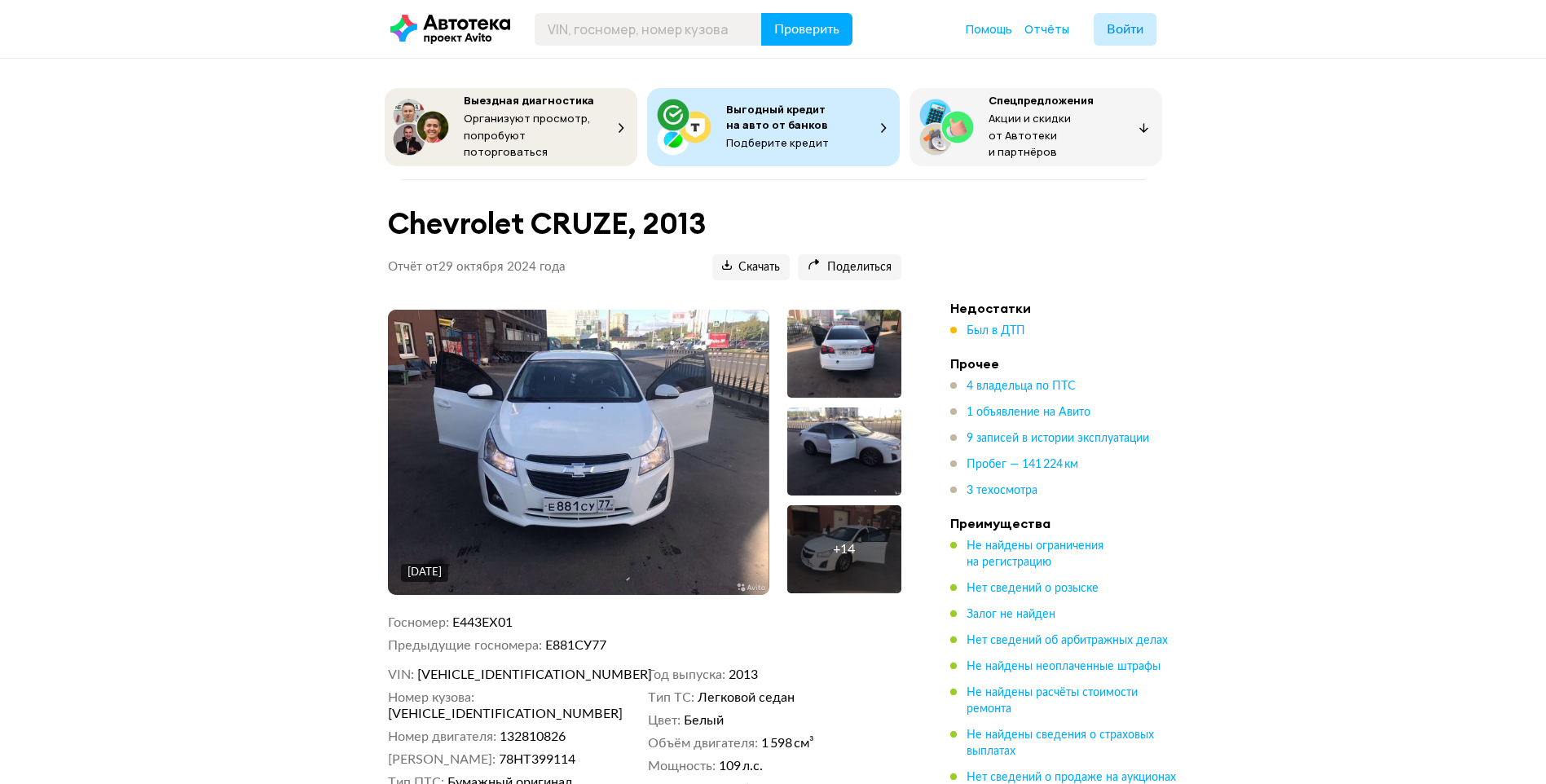
click at [569, 450] on img at bounding box center [578, 452] width 381 height 285
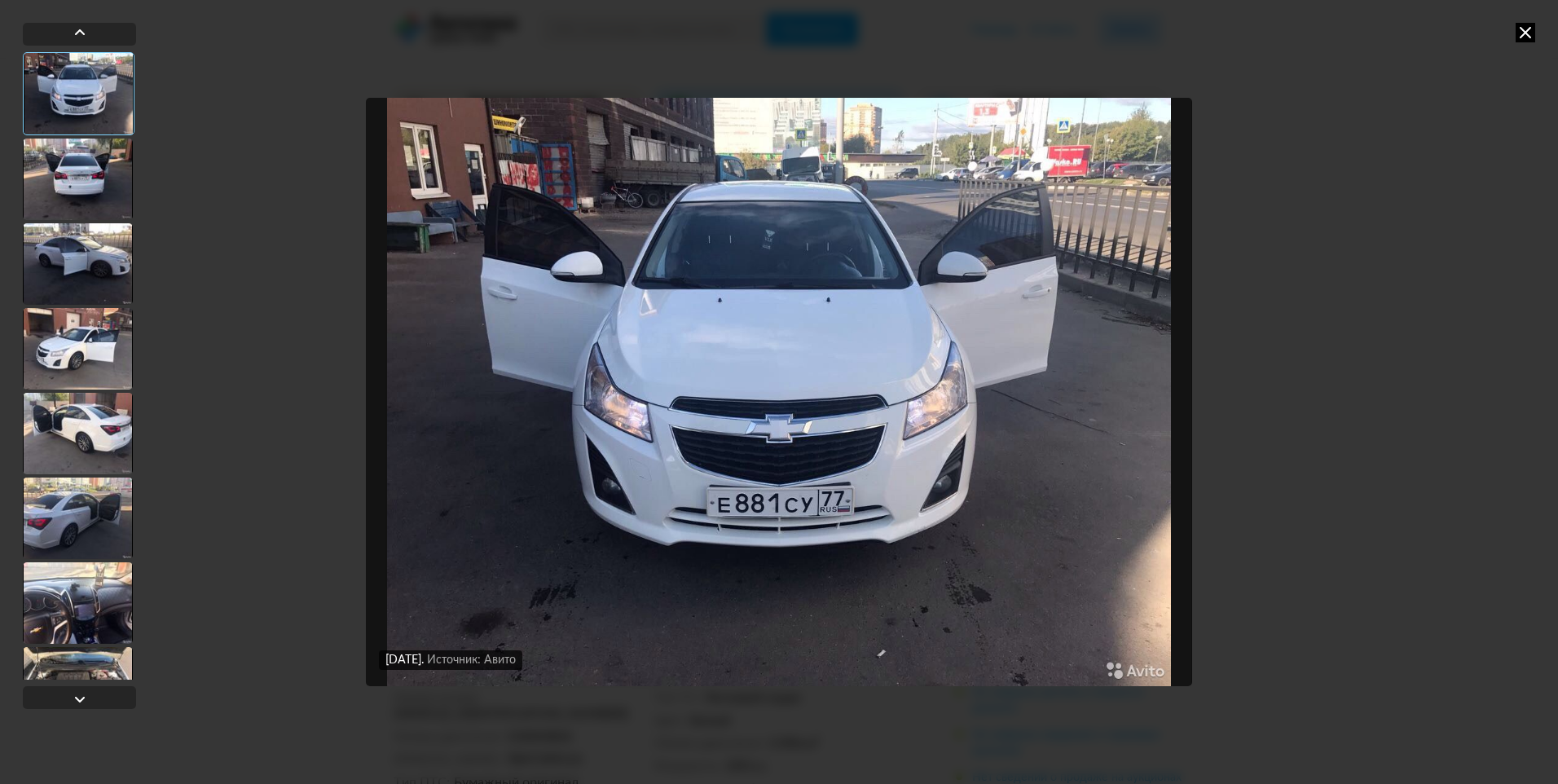
click at [102, 164] on div at bounding box center [78, 179] width 110 height 82
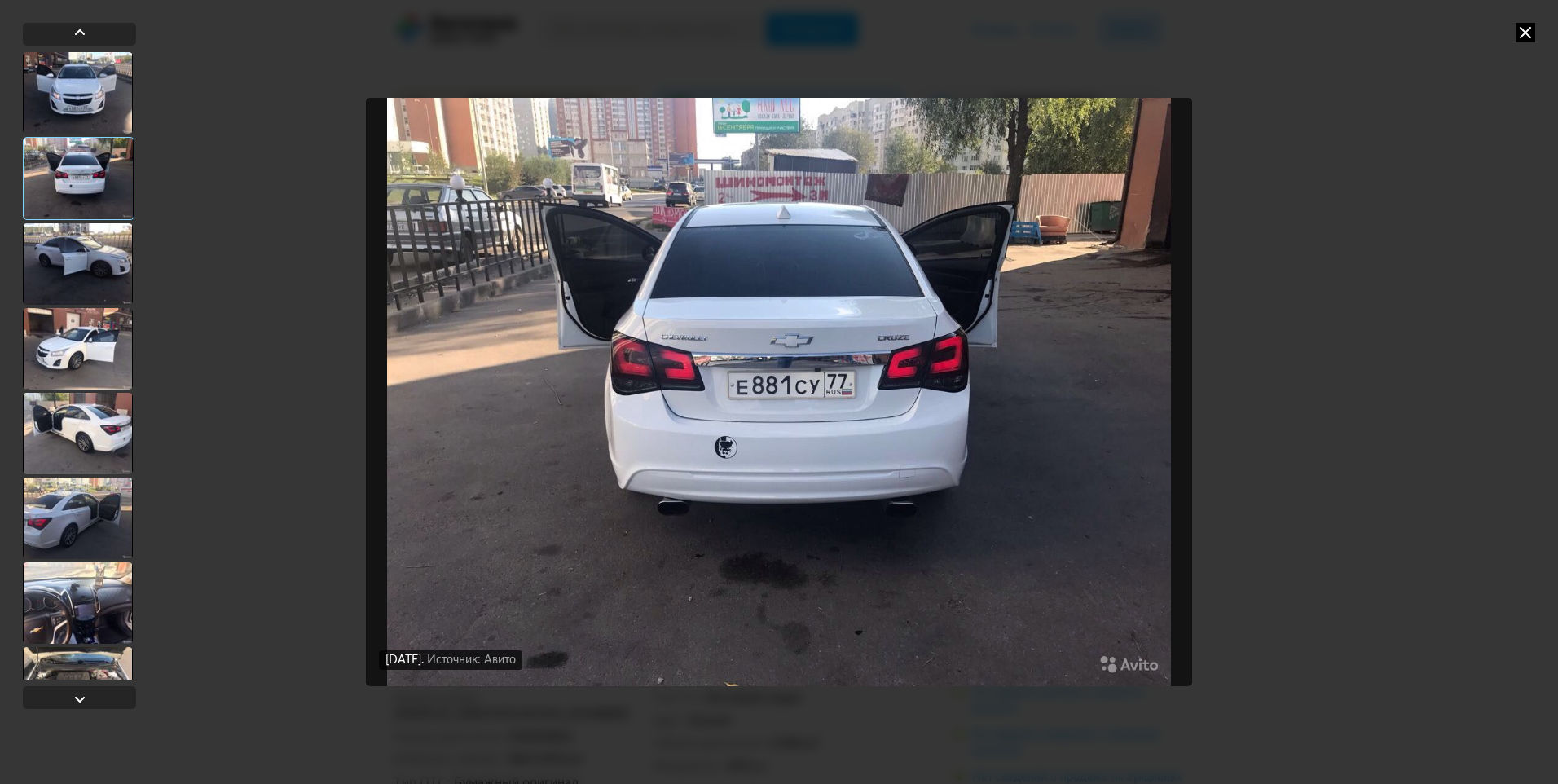
click at [944, 452] on img "Go to Slide 2" at bounding box center [779, 392] width 826 height 588
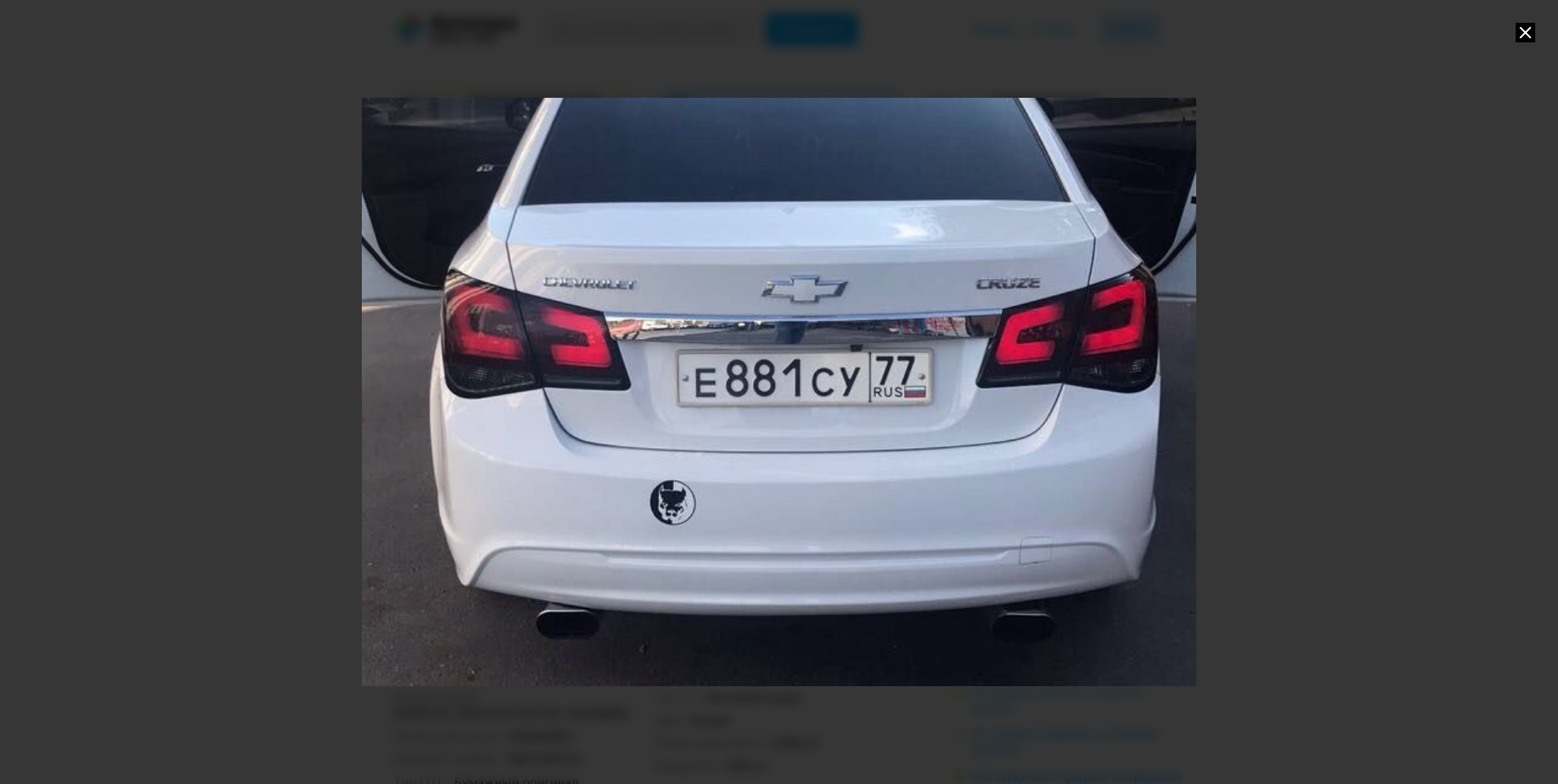
click at [1425, 324] on div at bounding box center [779, 392] width 1558 height 784
click at [1311, 230] on div at bounding box center [779, 392] width 1558 height 784
click at [1528, 35] on icon at bounding box center [1526, 32] width 20 height 20
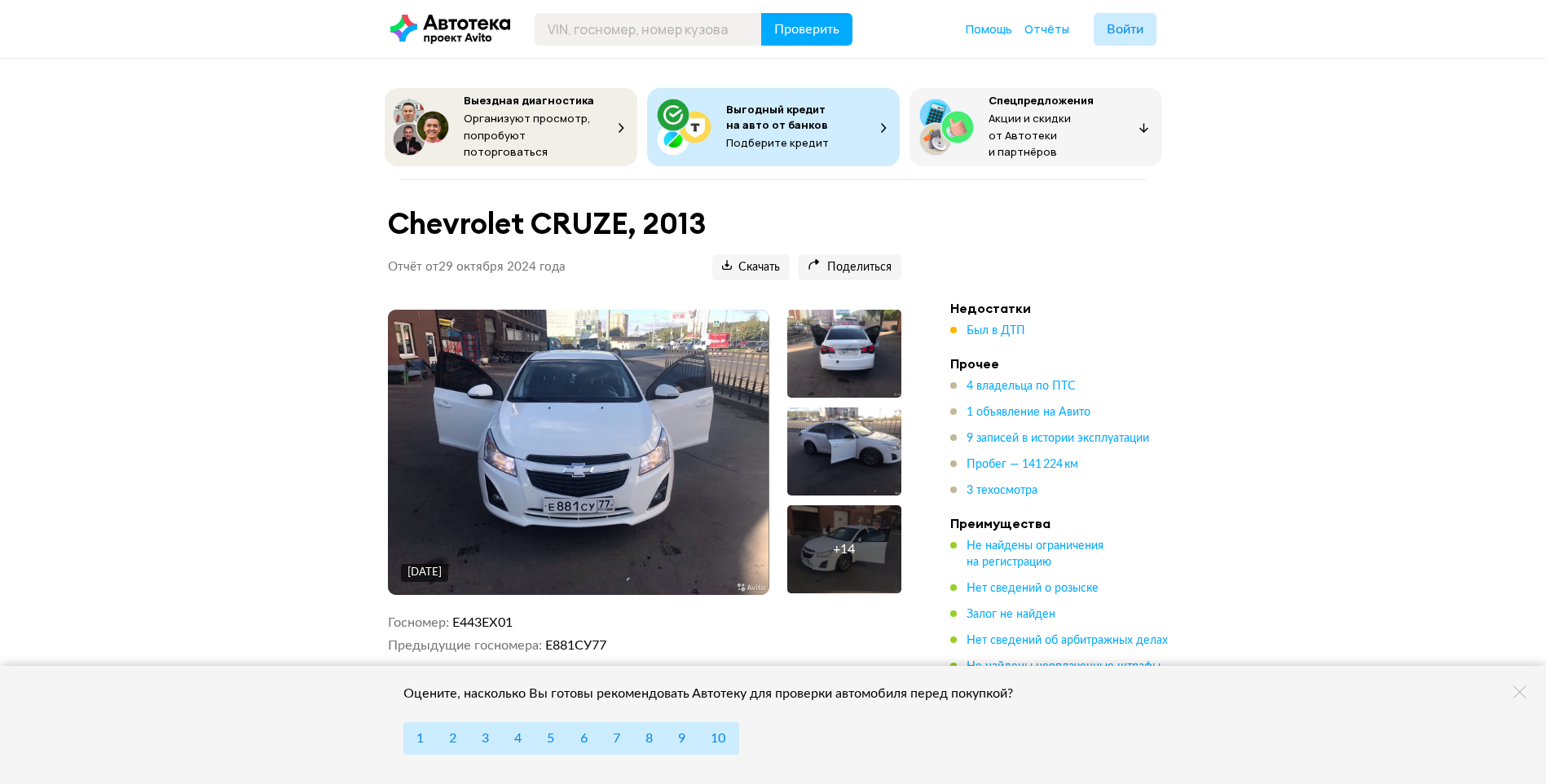
click at [588, 447] on img at bounding box center [578, 452] width 381 height 285
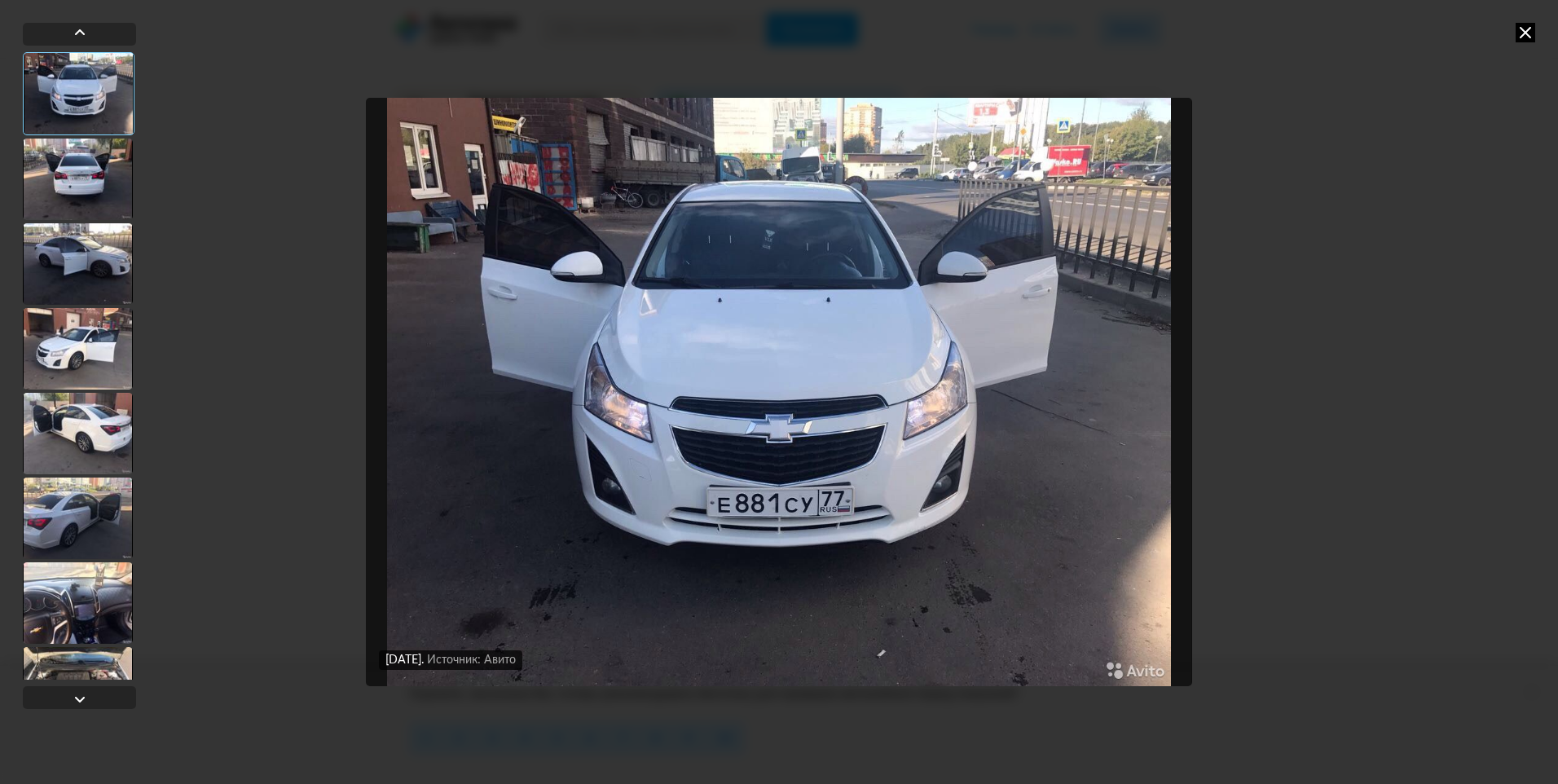
click at [64, 263] on div at bounding box center [78, 264] width 110 height 82
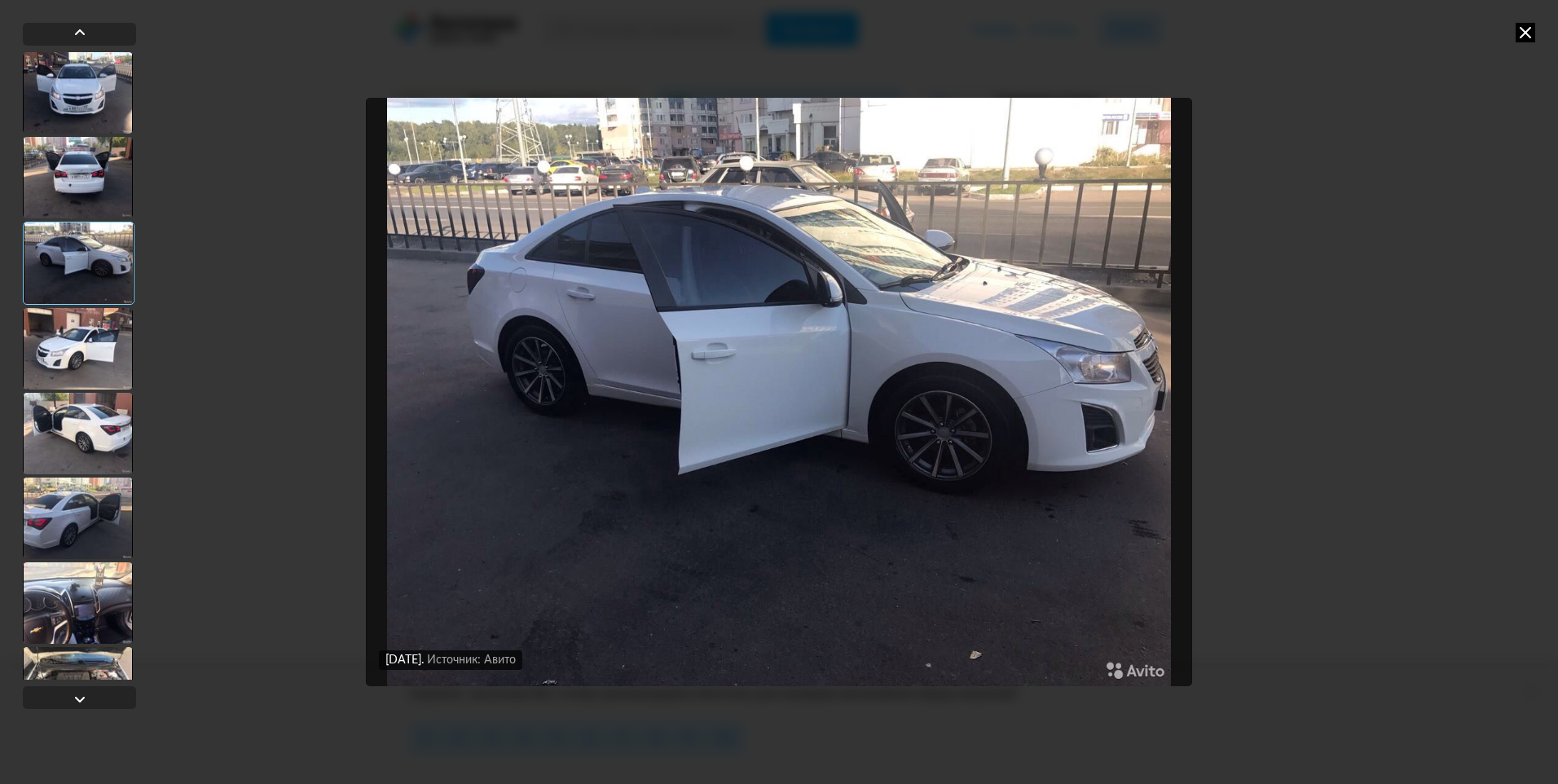
click at [91, 348] on div at bounding box center [78, 348] width 110 height 82
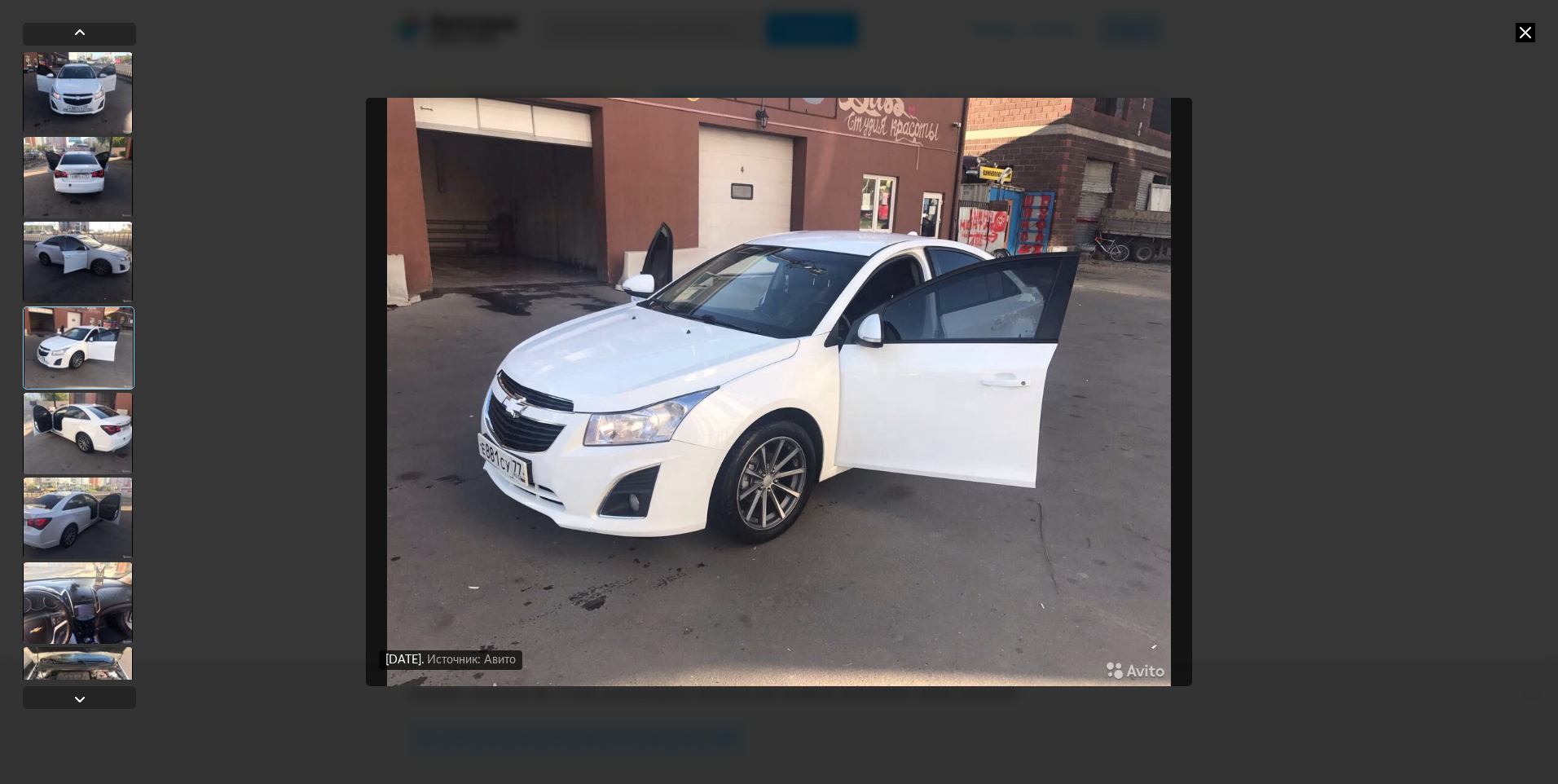
click at [58, 263] on div at bounding box center [78, 262] width 110 height 82
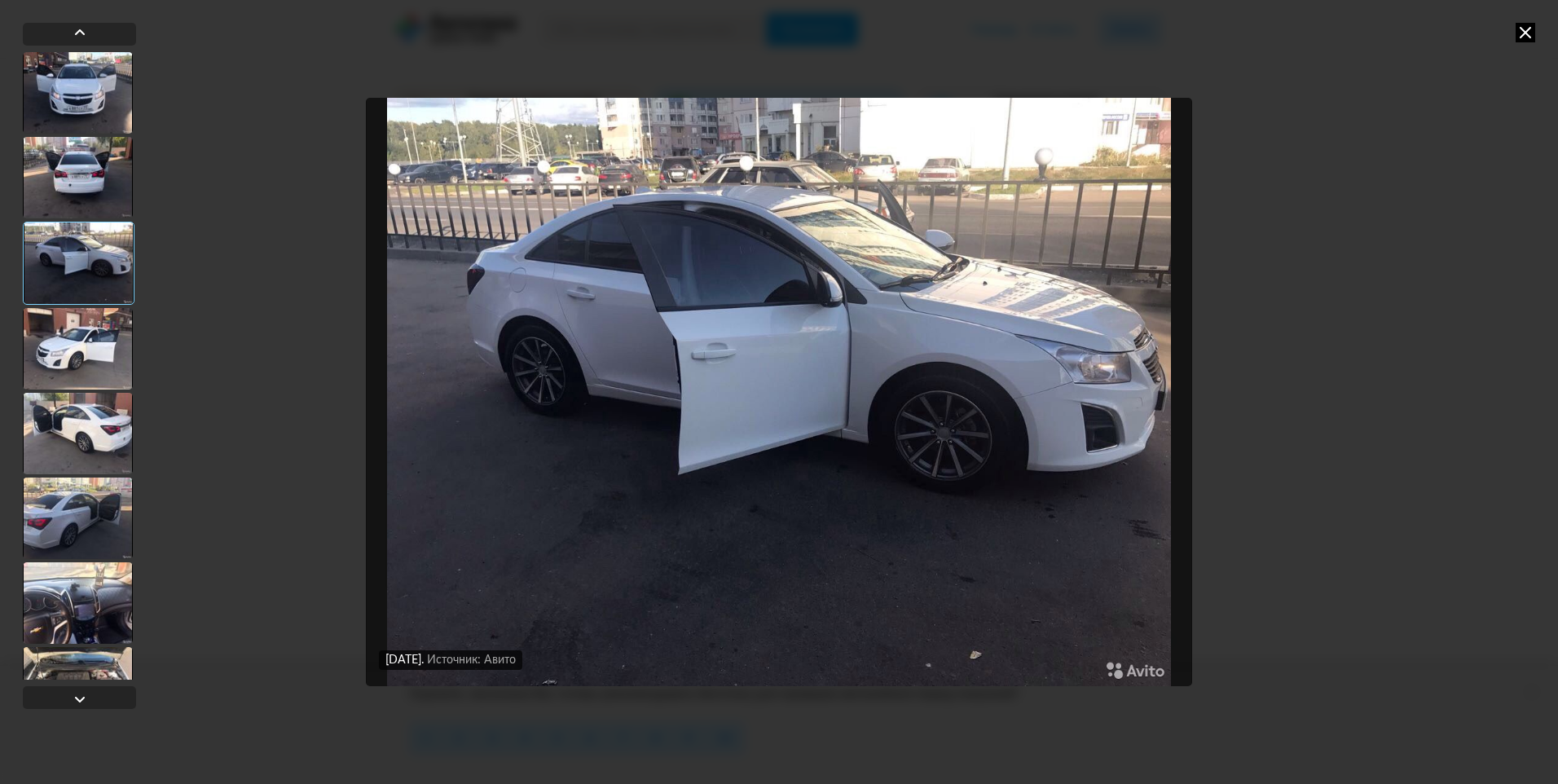
click at [96, 339] on div at bounding box center [78, 348] width 110 height 82
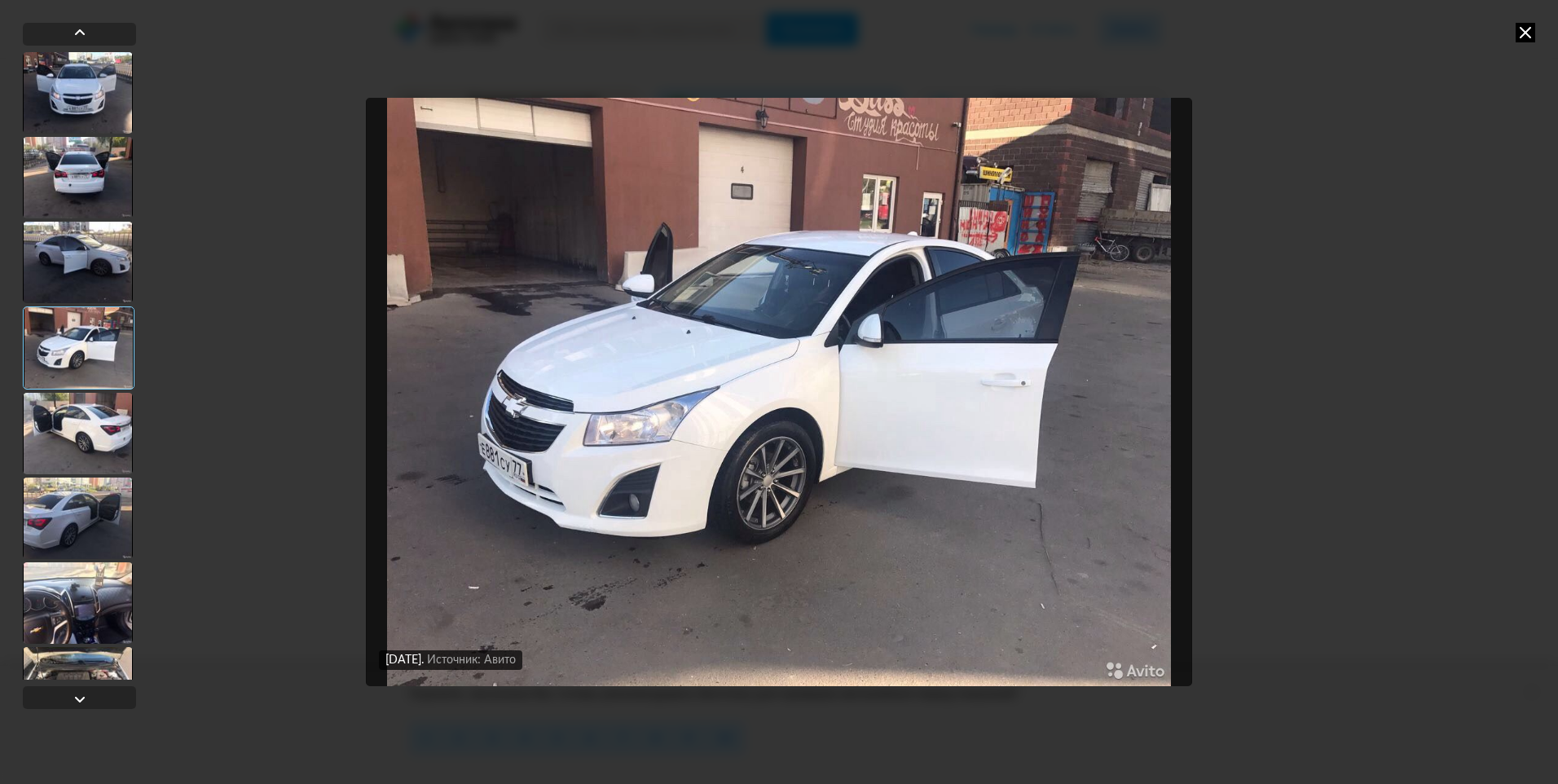
click at [74, 432] on div at bounding box center [78, 433] width 110 height 82
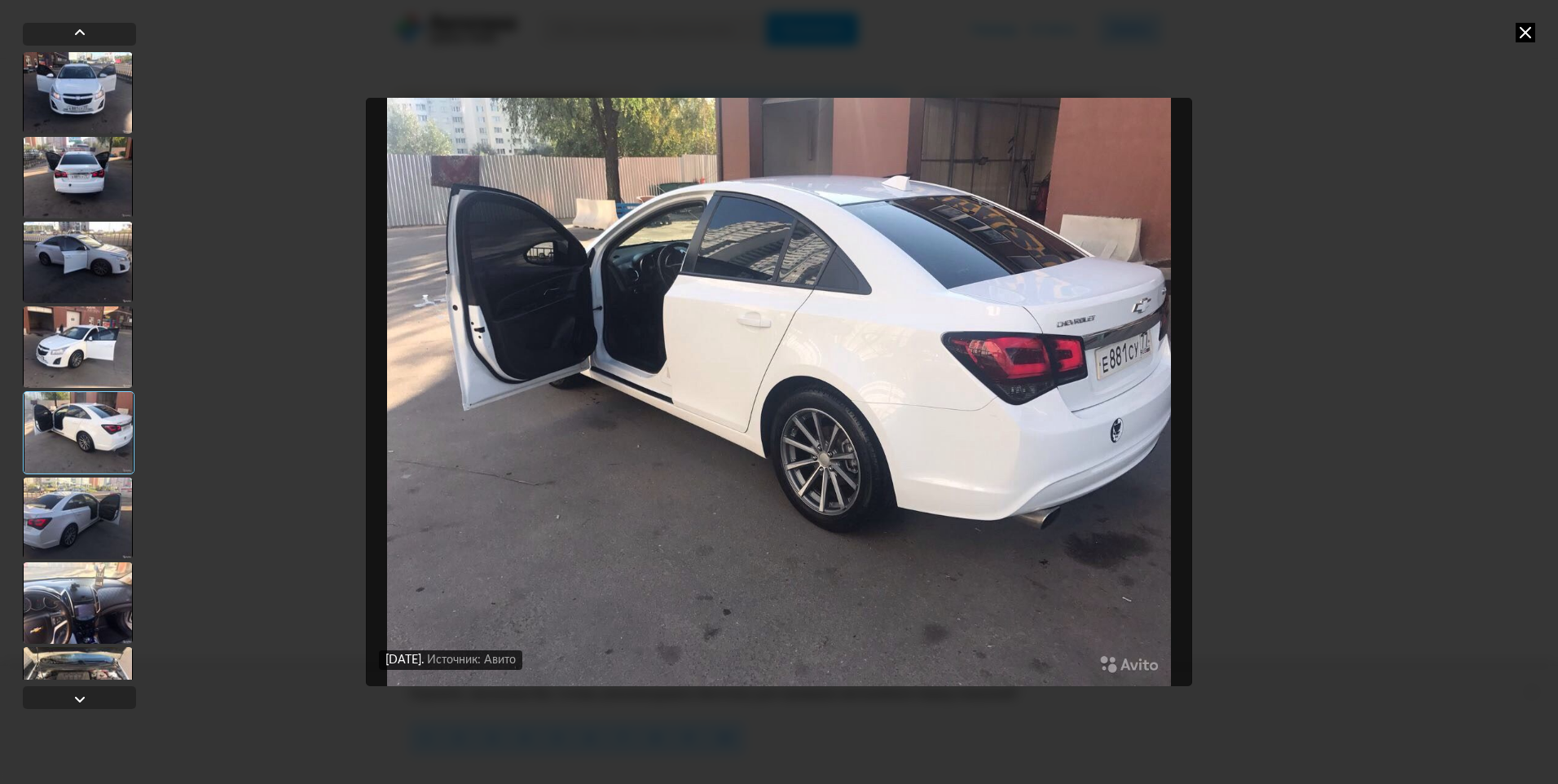
scroll to position [163, 0]
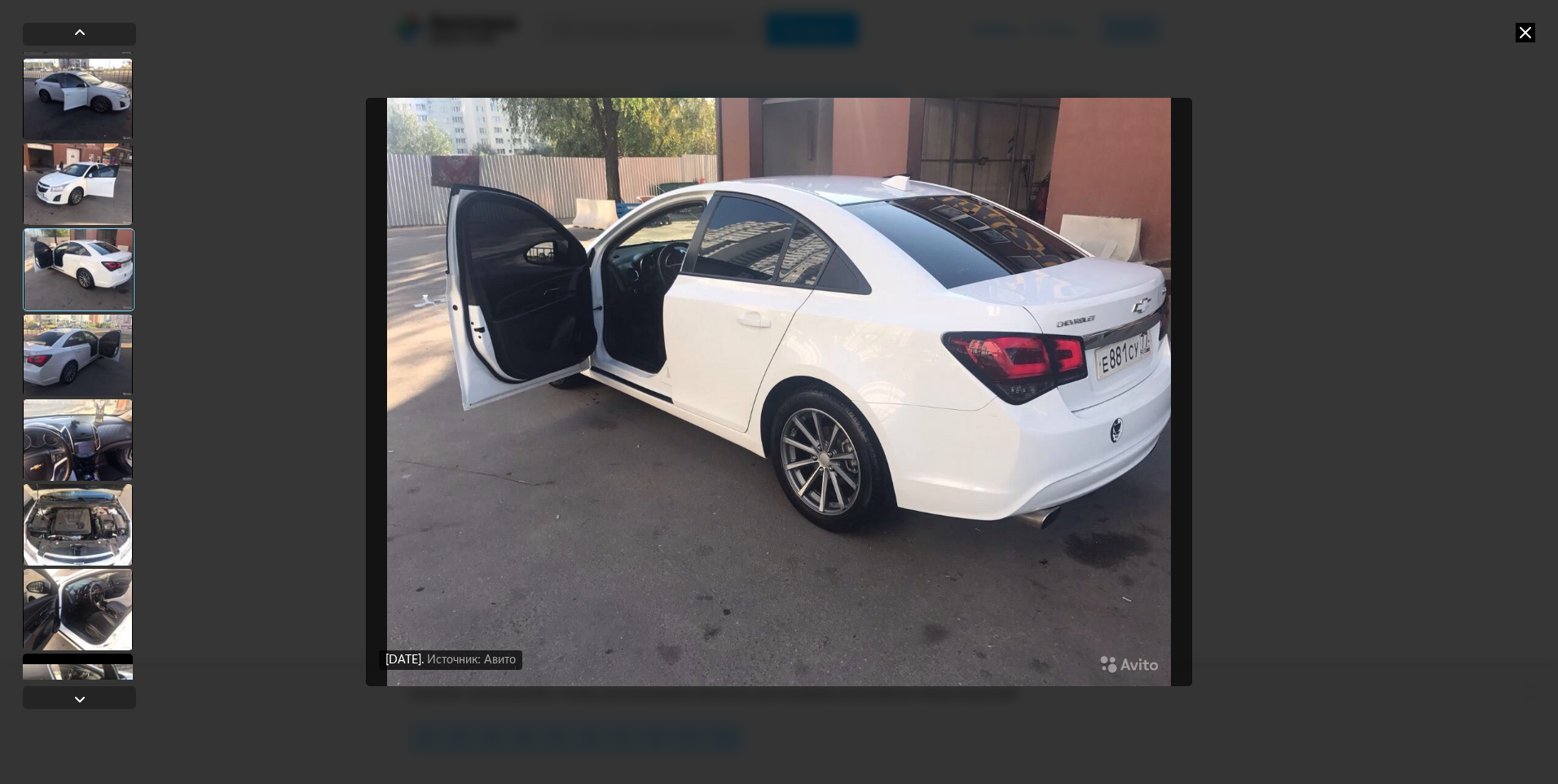
click at [99, 449] on div at bounding box center [78, 440] width 110 height 82
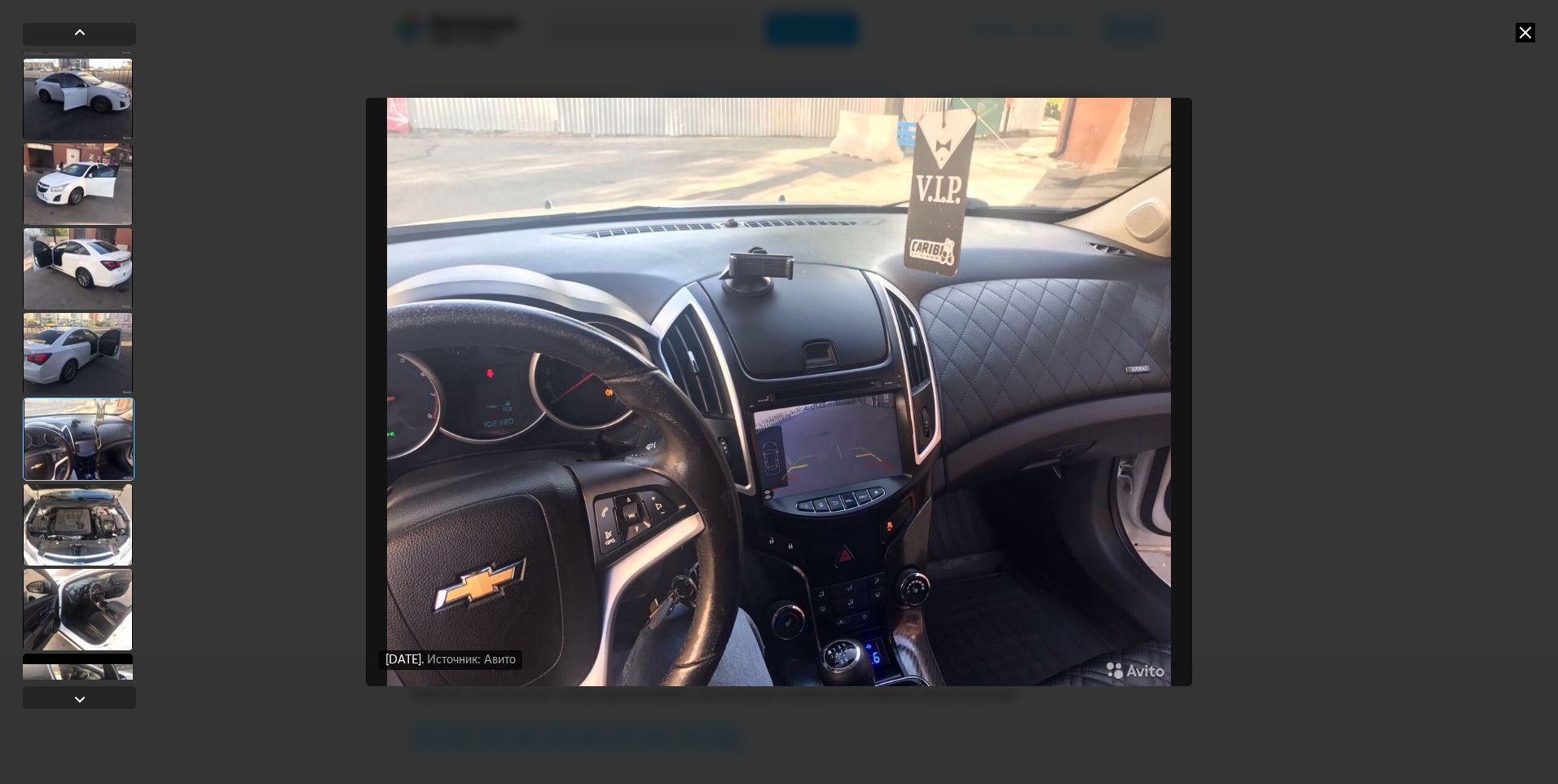
click at [70, 513] on div at bounding box center [78, 524] width 110 height 82
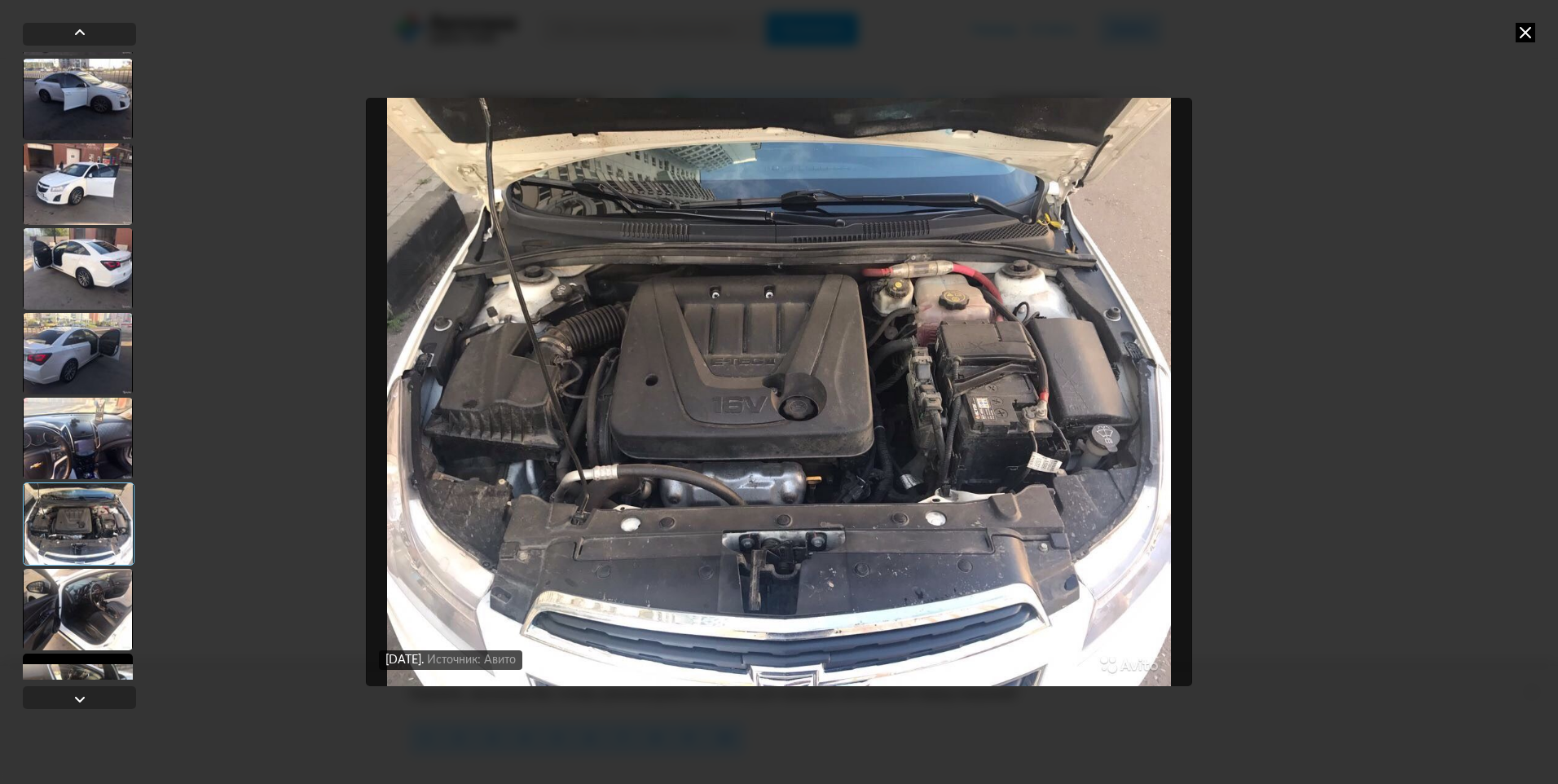
click at [89, 586] on div at bounding box center [78, 609] width 110 height 82
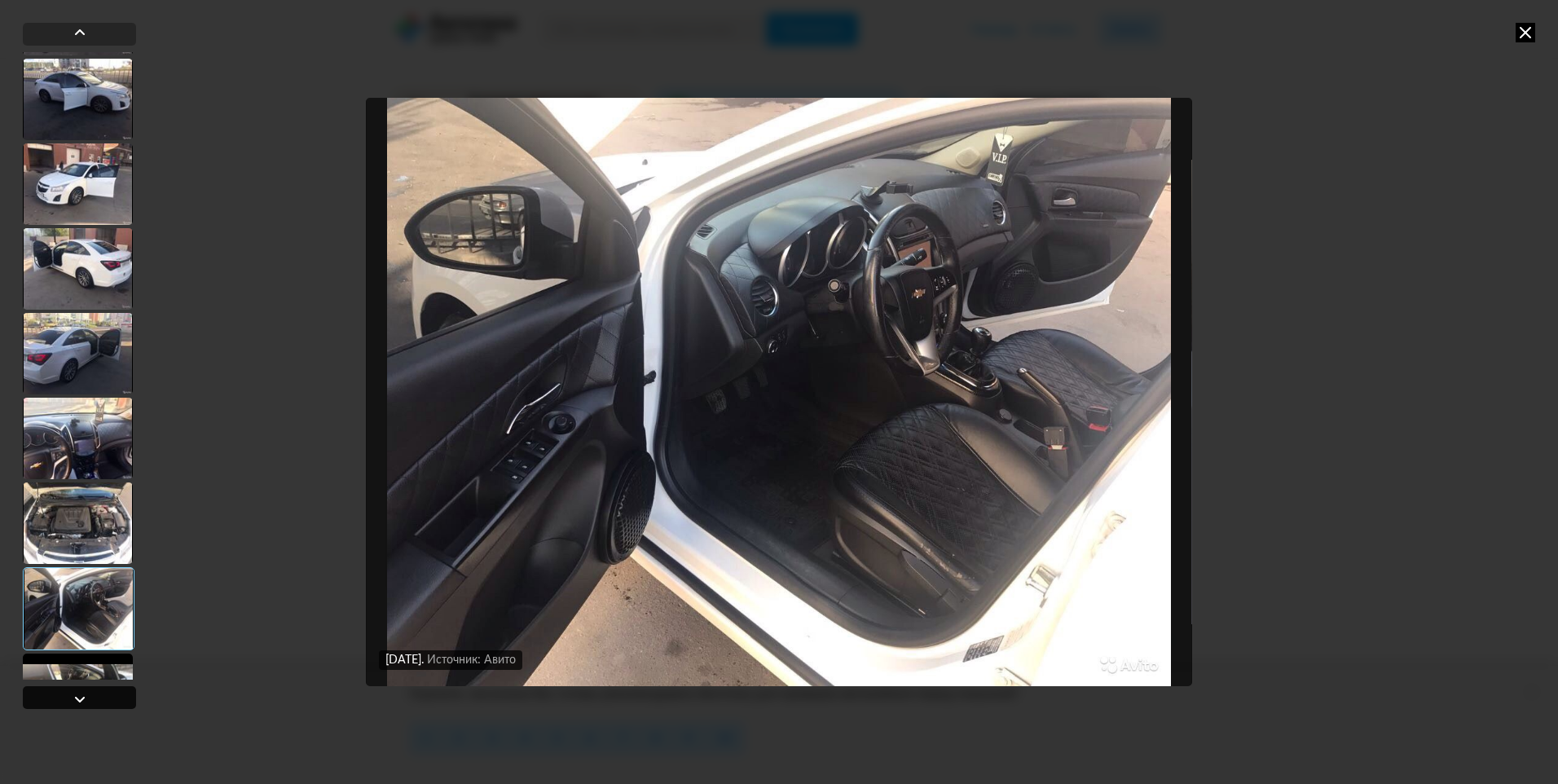
click at [89, 700] on div at bounding box center [80, 699] width 20 height 20
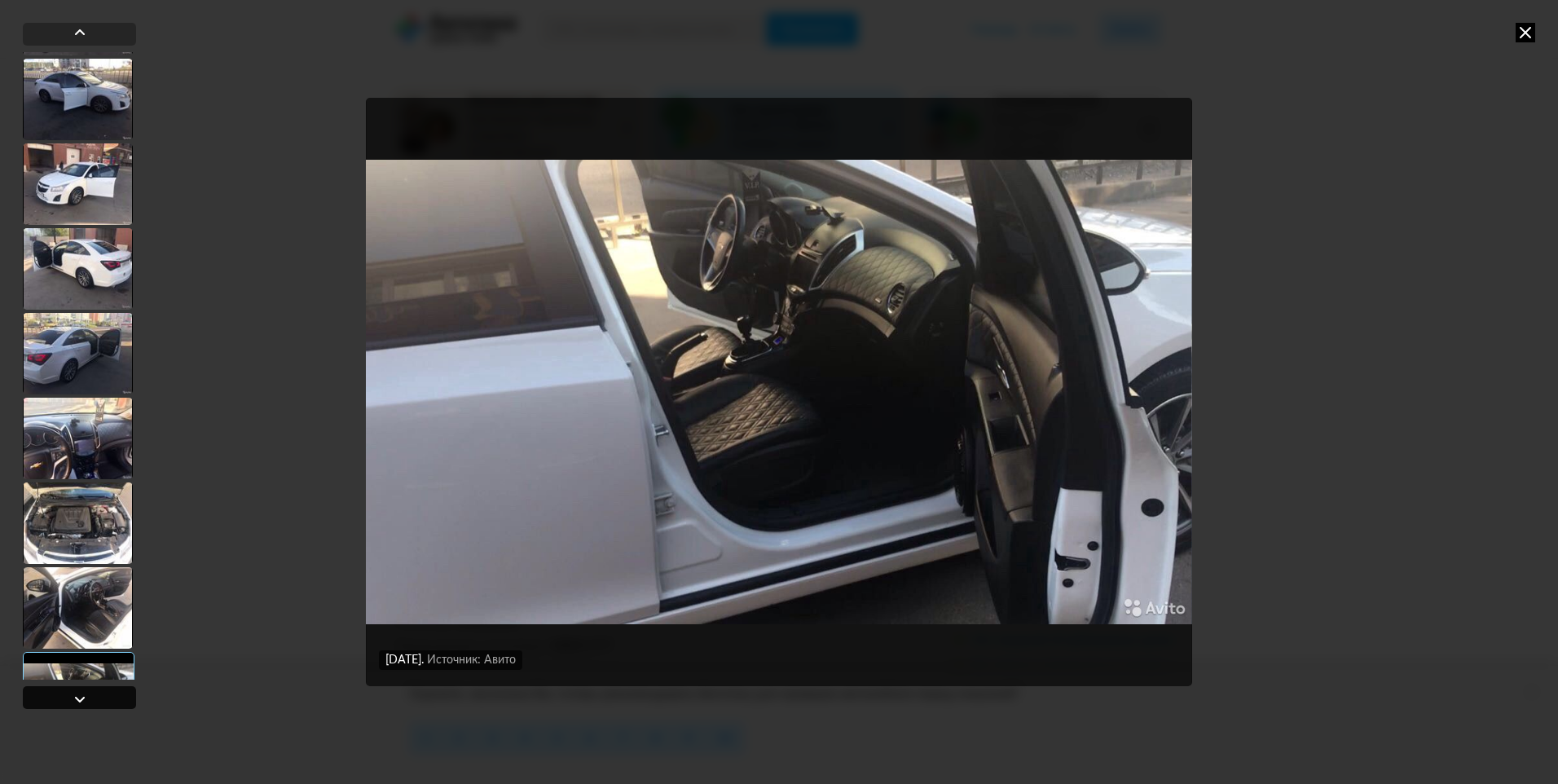
click at [90, 694] on div at bounding box center [79, 696] width 113 height 23
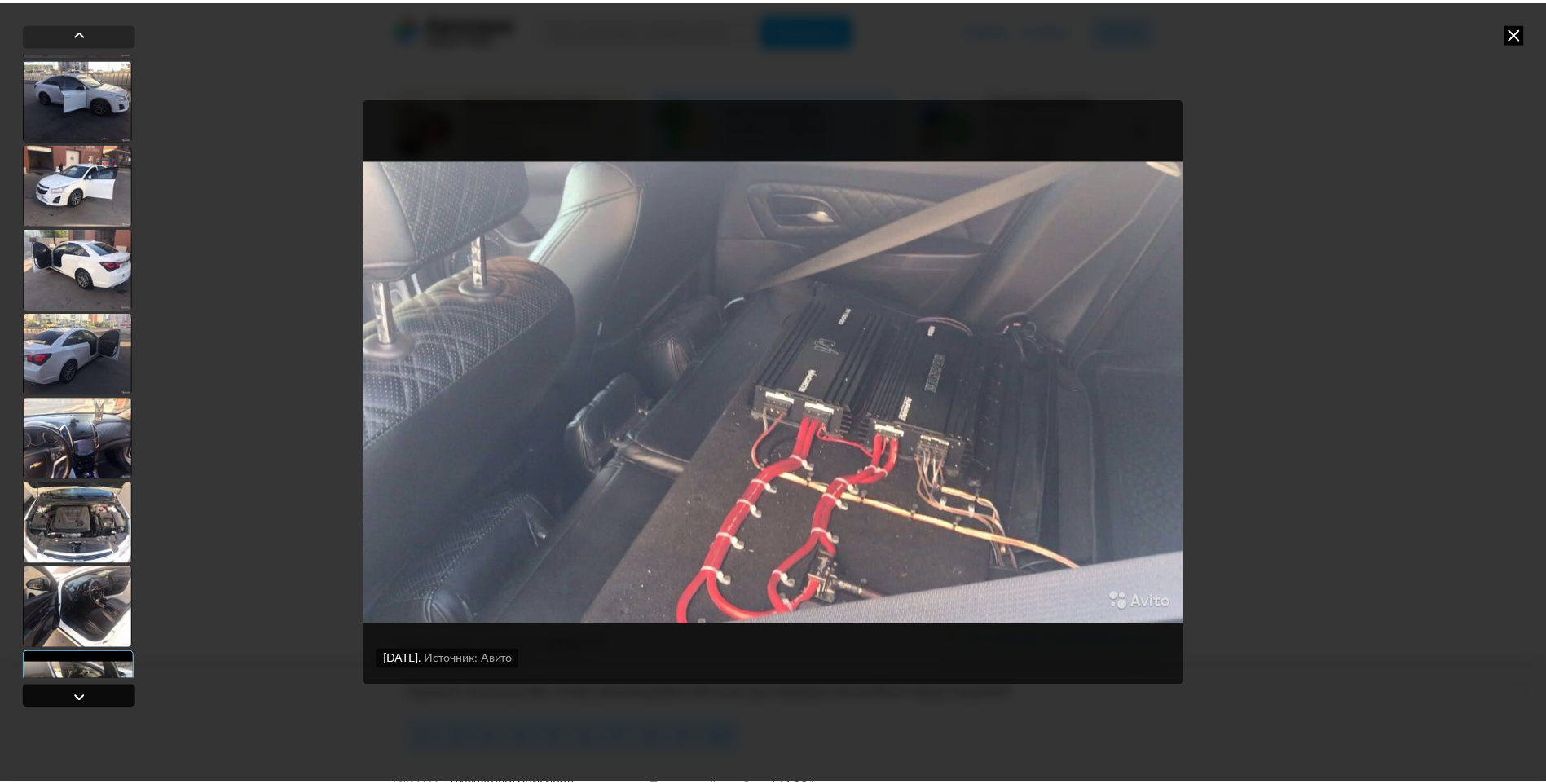
scroll to position [814, 0]
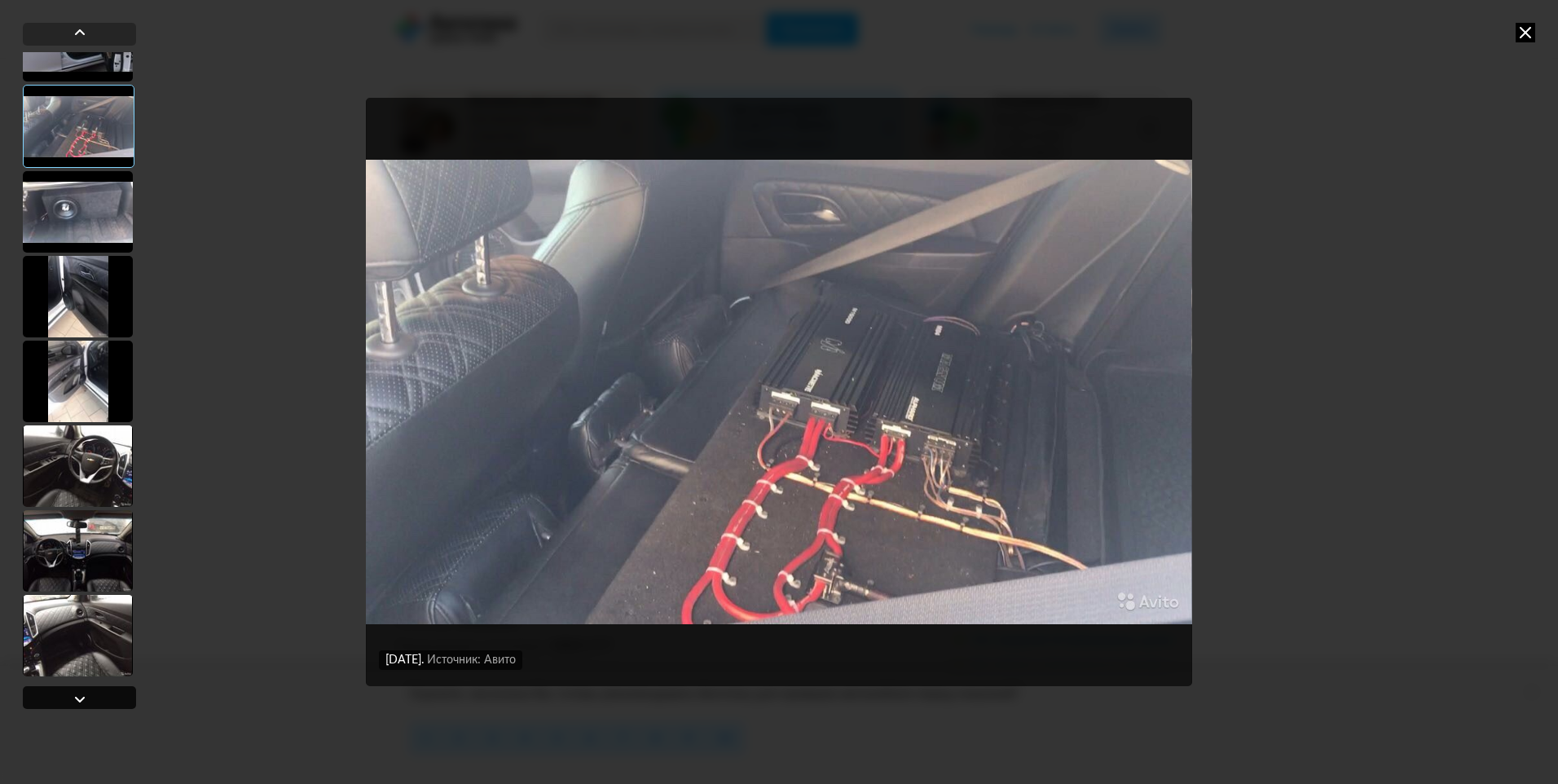
click at [81, 697] on div at bounding box center [80, 699] width 20 height 20
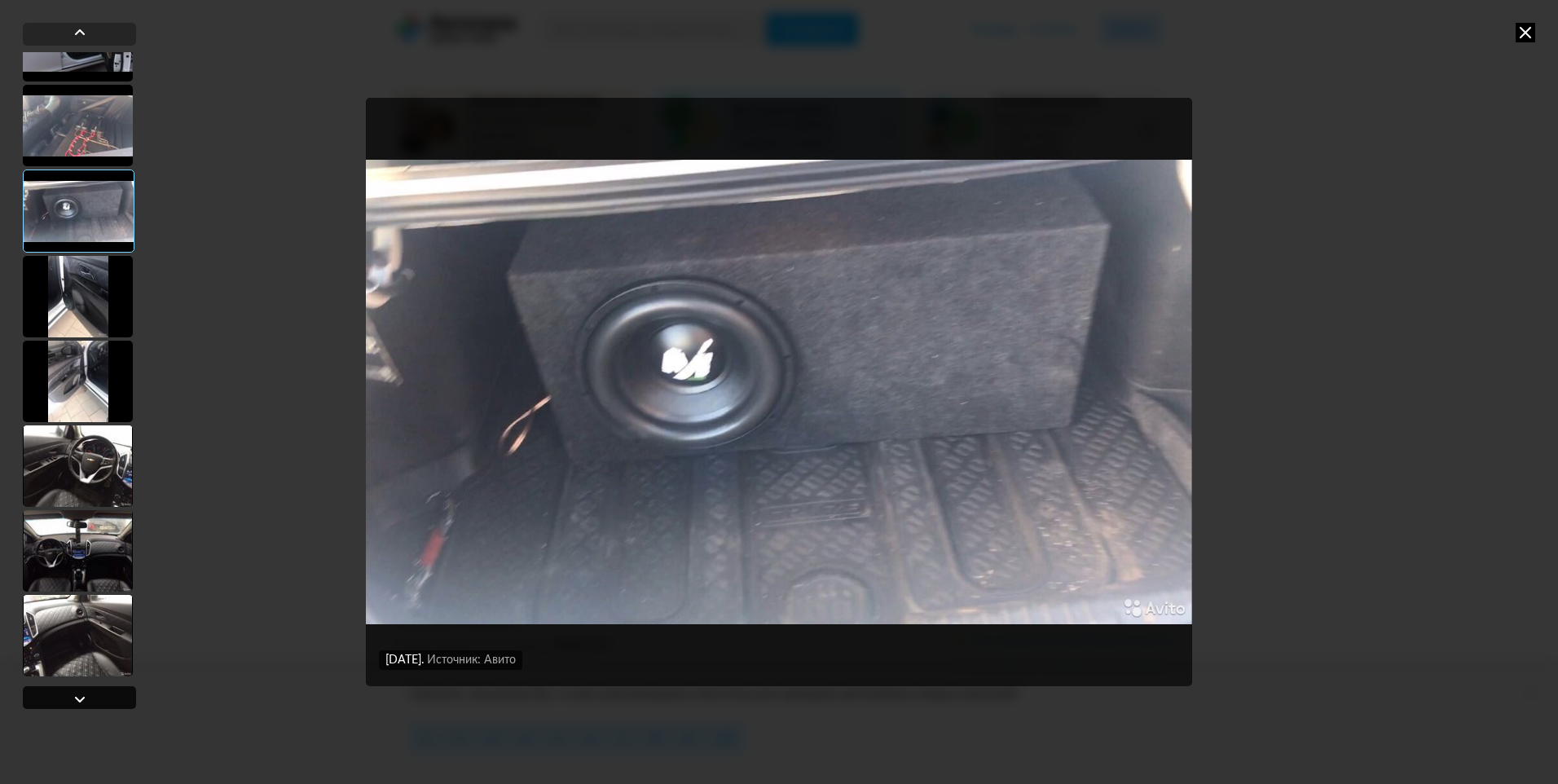
click at [81, 697] on div at bounding box center [80, 699] width 20 height 20
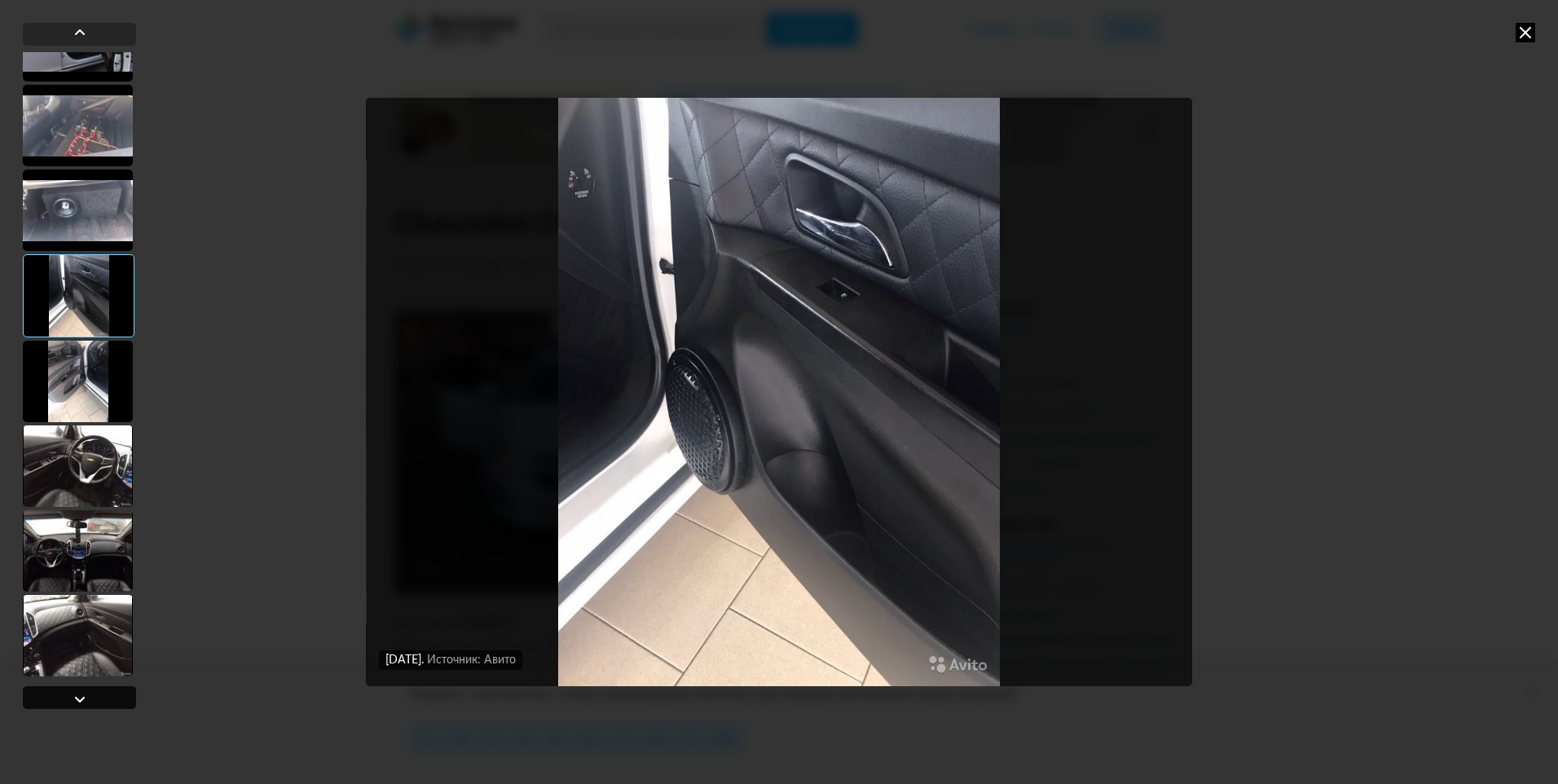
click at [82, 697] on div at bounding box center [80, 699] width 20 height 20
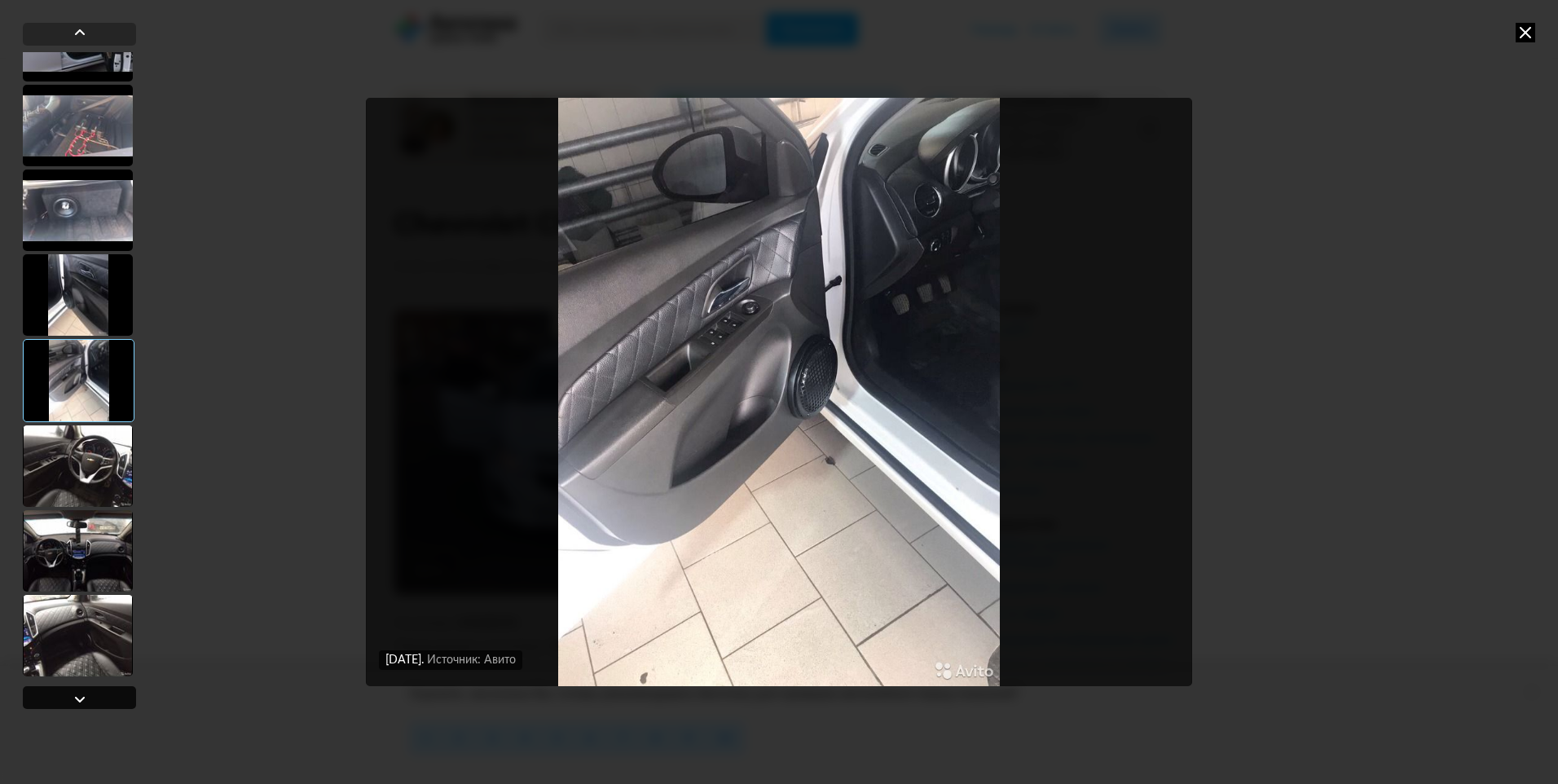
click at [82, 697] on div at bounding box center [80, 699] width 20 height 20
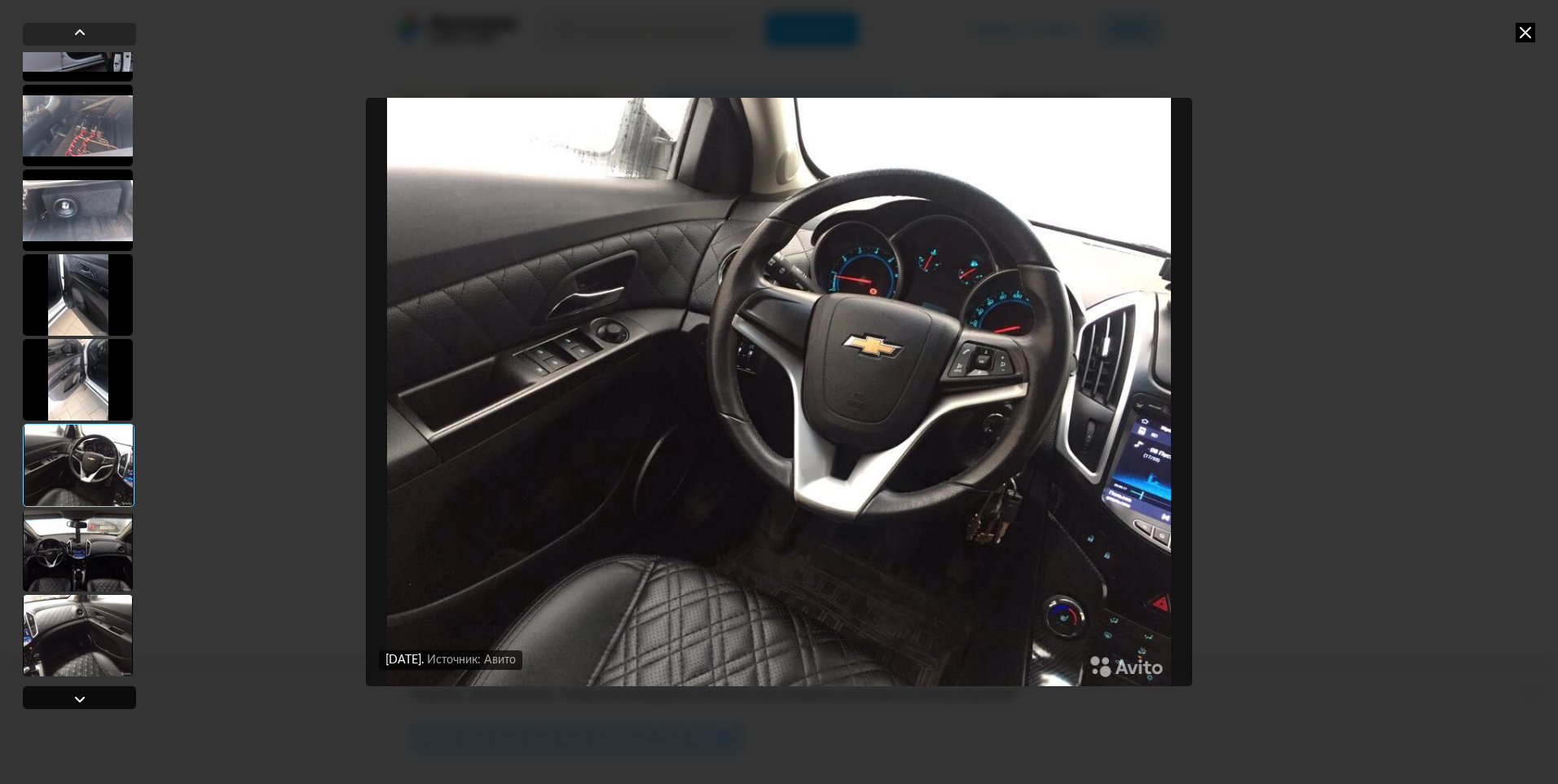
click at [82, 697] on div at bounding box center [80, 699] width 20 height 20
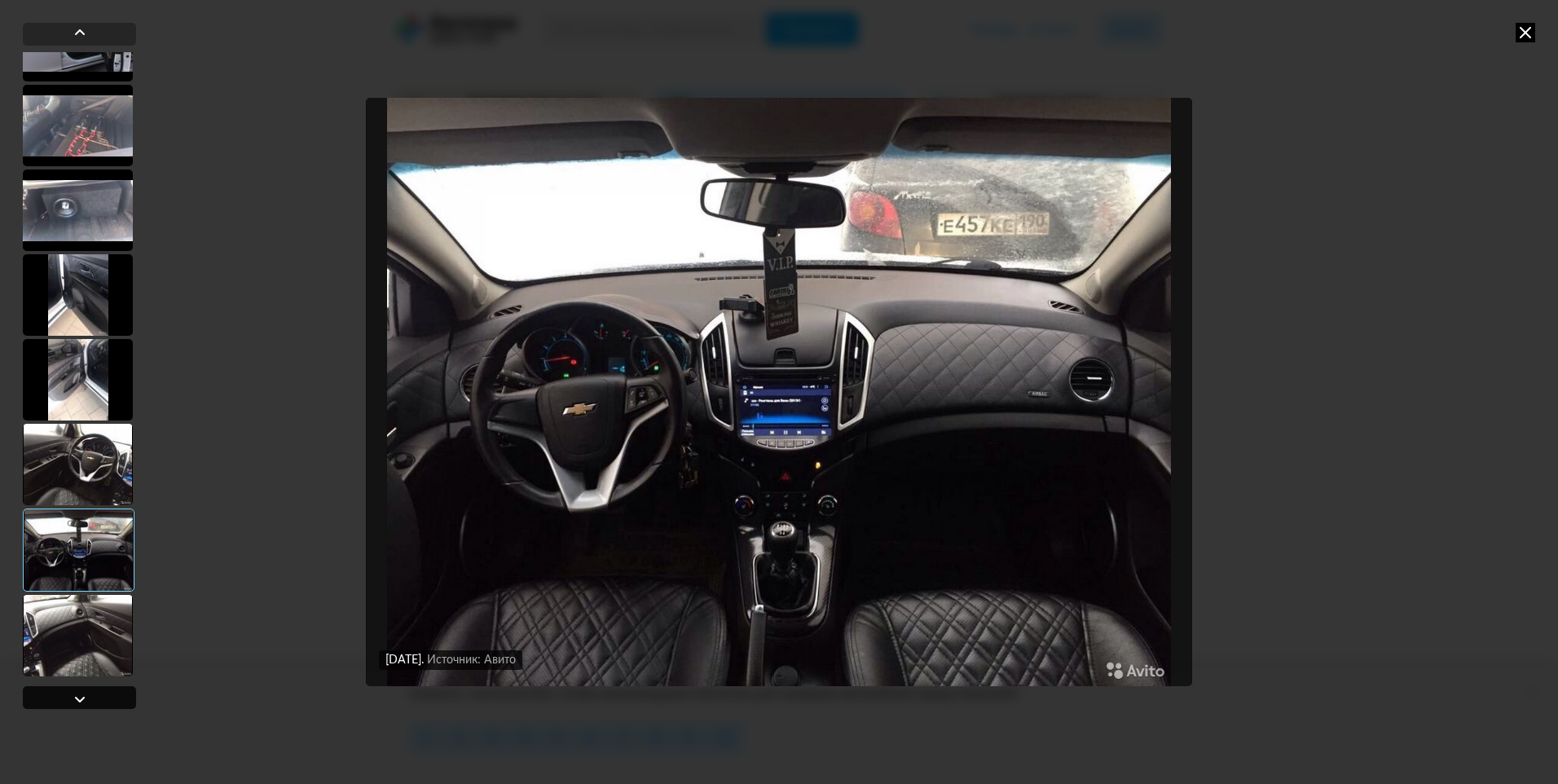
click at [83, 697] on div at bounding box center [80, 699] width 20 height 20
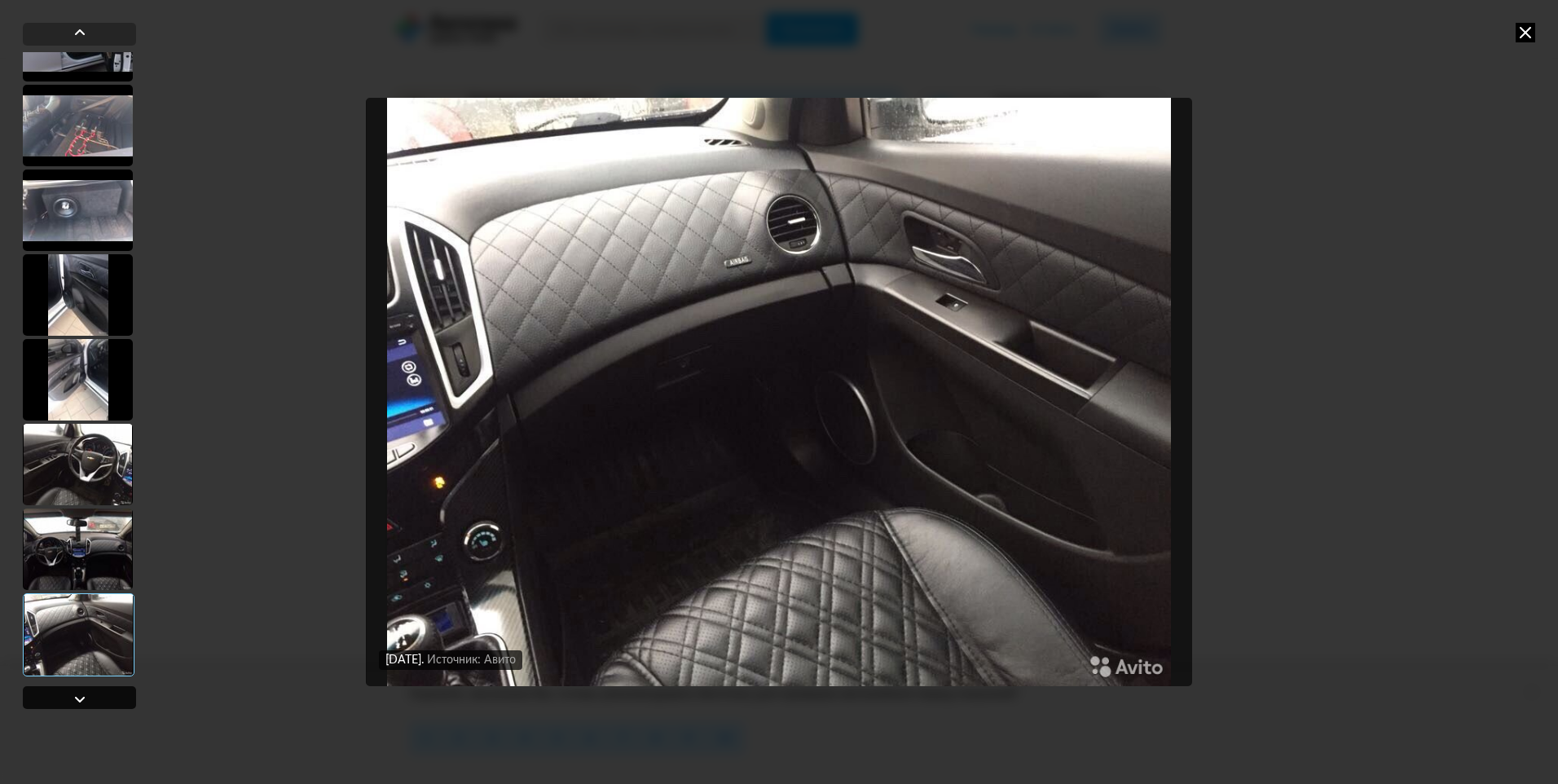
click at [83, 697] on div at bounding box center [80, 699] width 20 height 20
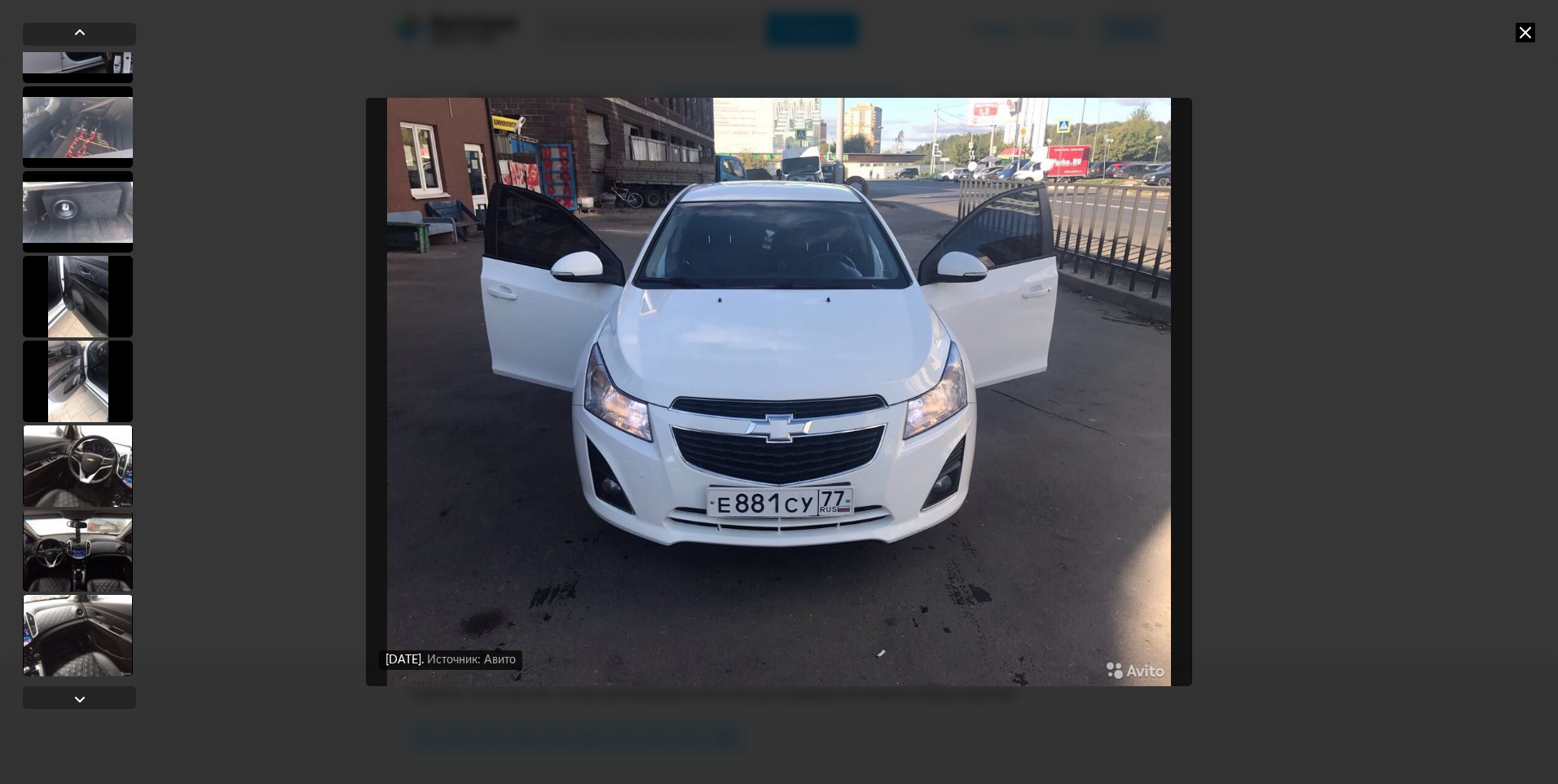
click at [1520, 31] on icon at bounding box center [1526, 32] width 20 height 20
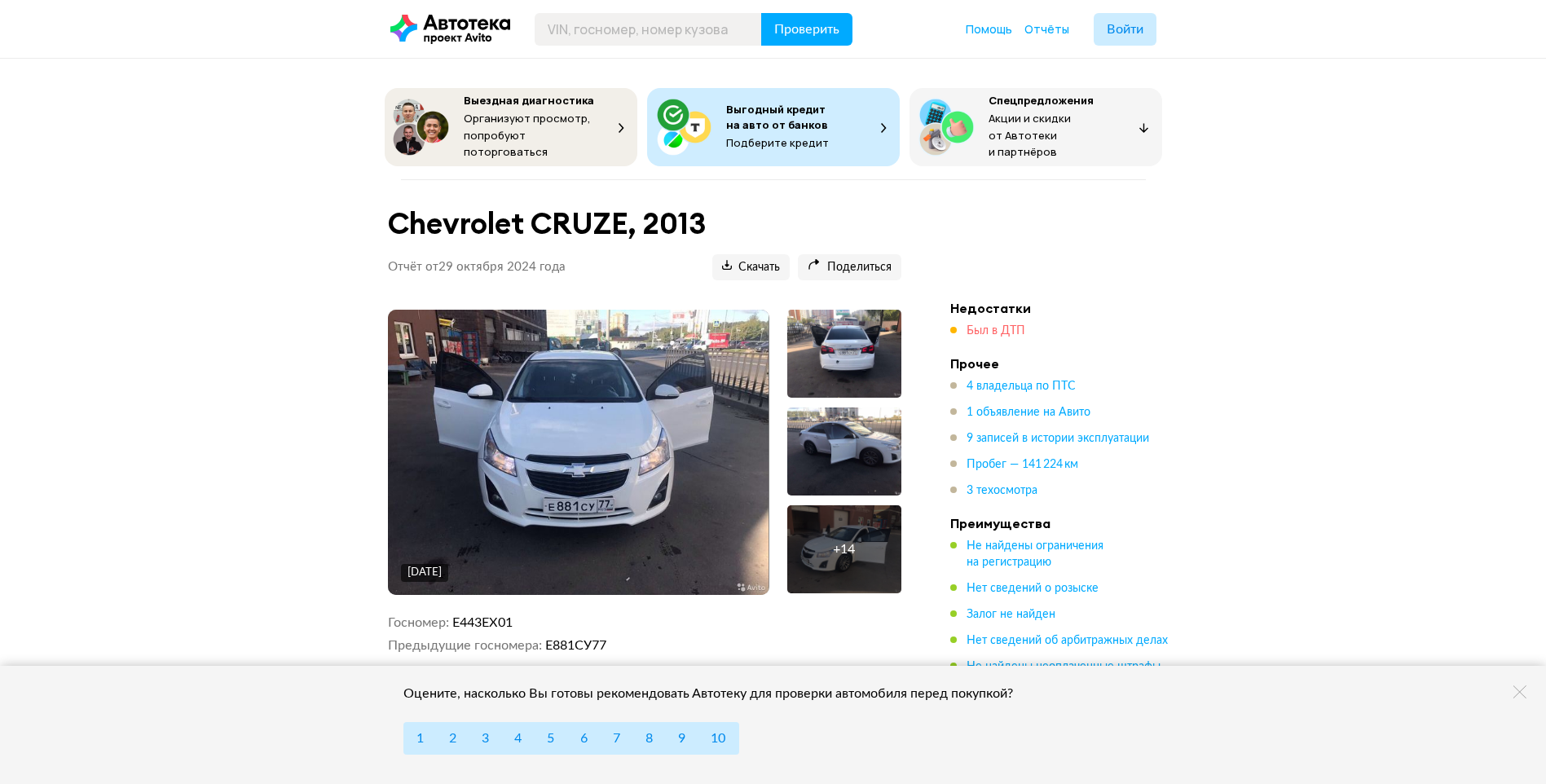
click at [987, 325] on span "Был в ДТП" at bounding box center [996, 331] width 59 height 12
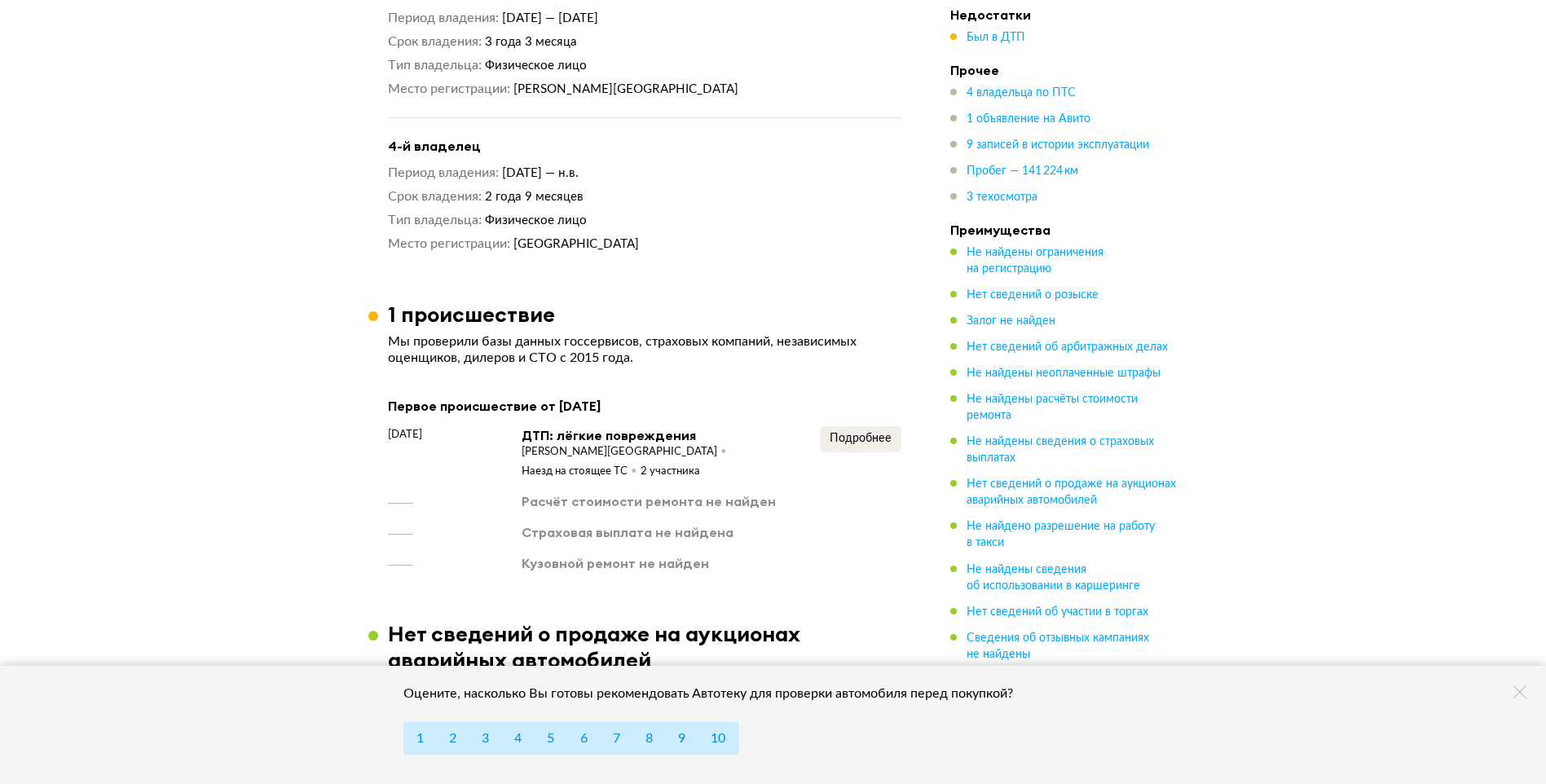
scroll to position [2198, 0]
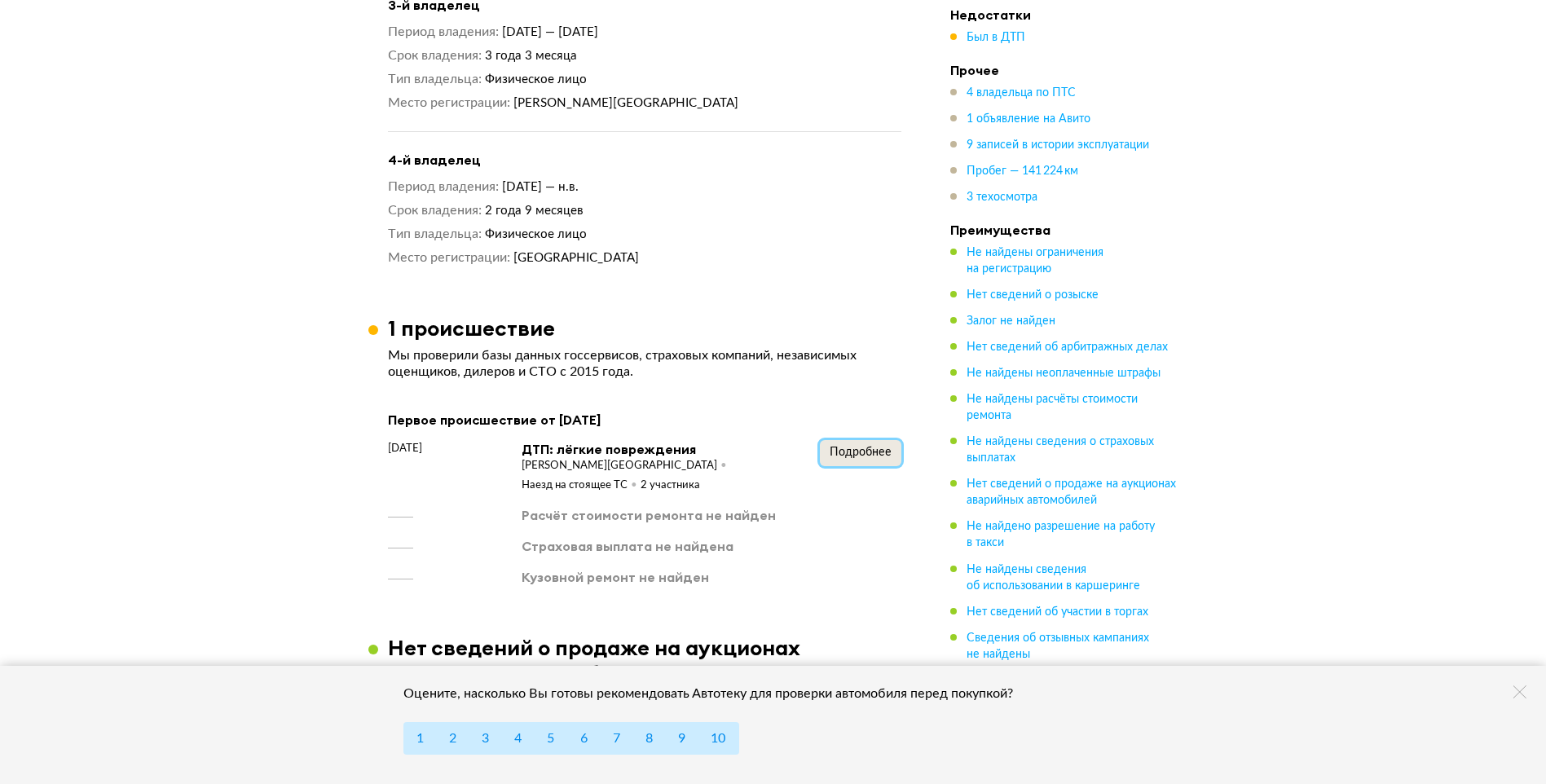
click at [862, 447] on span "Подробнее" at bounding box center [860, 452] width 62 height 12
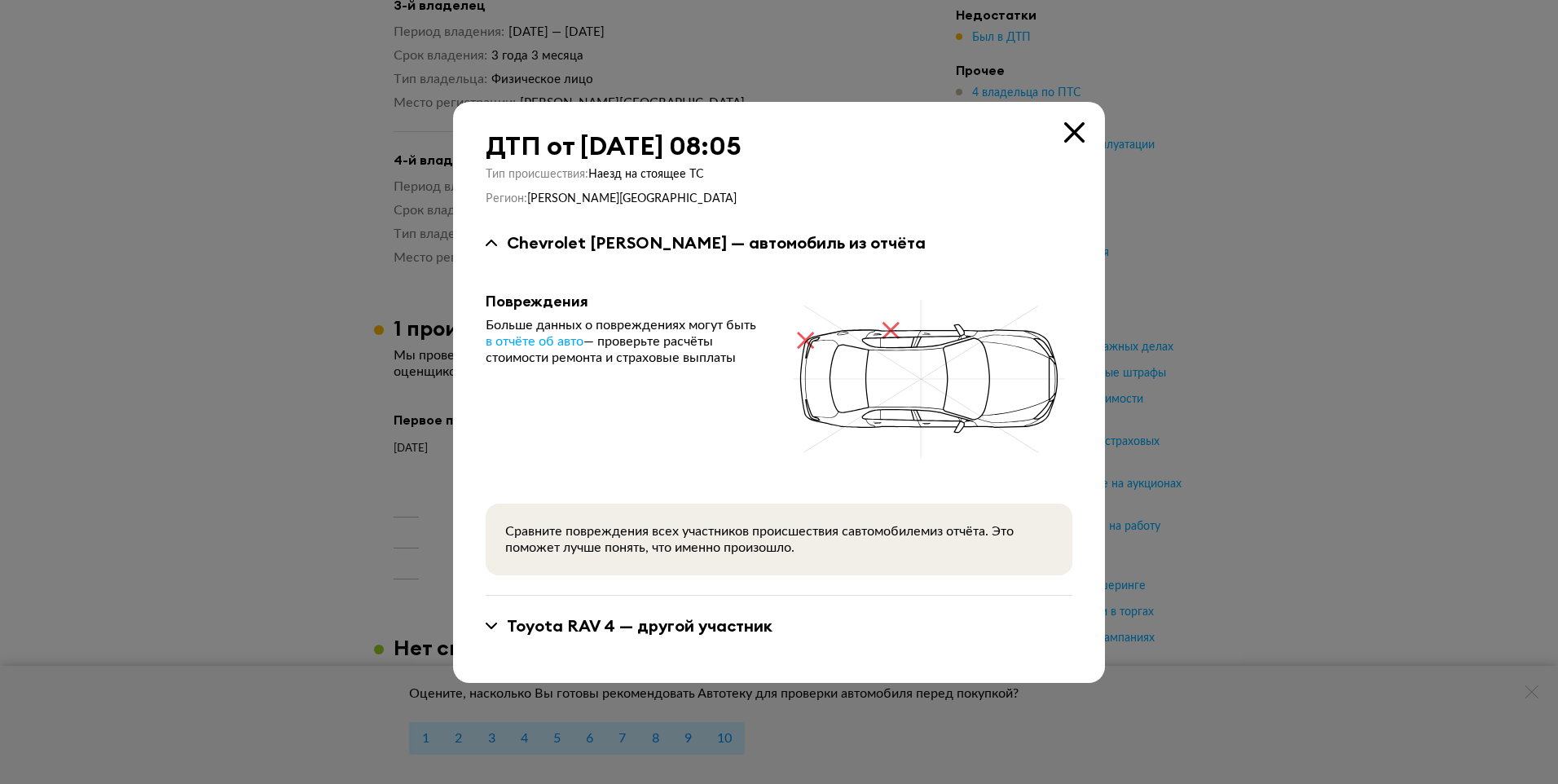
click at [488, 622] on div "Toyota RAV 4 — другой участник" at bounding box center [779, 626] width 587 height 22
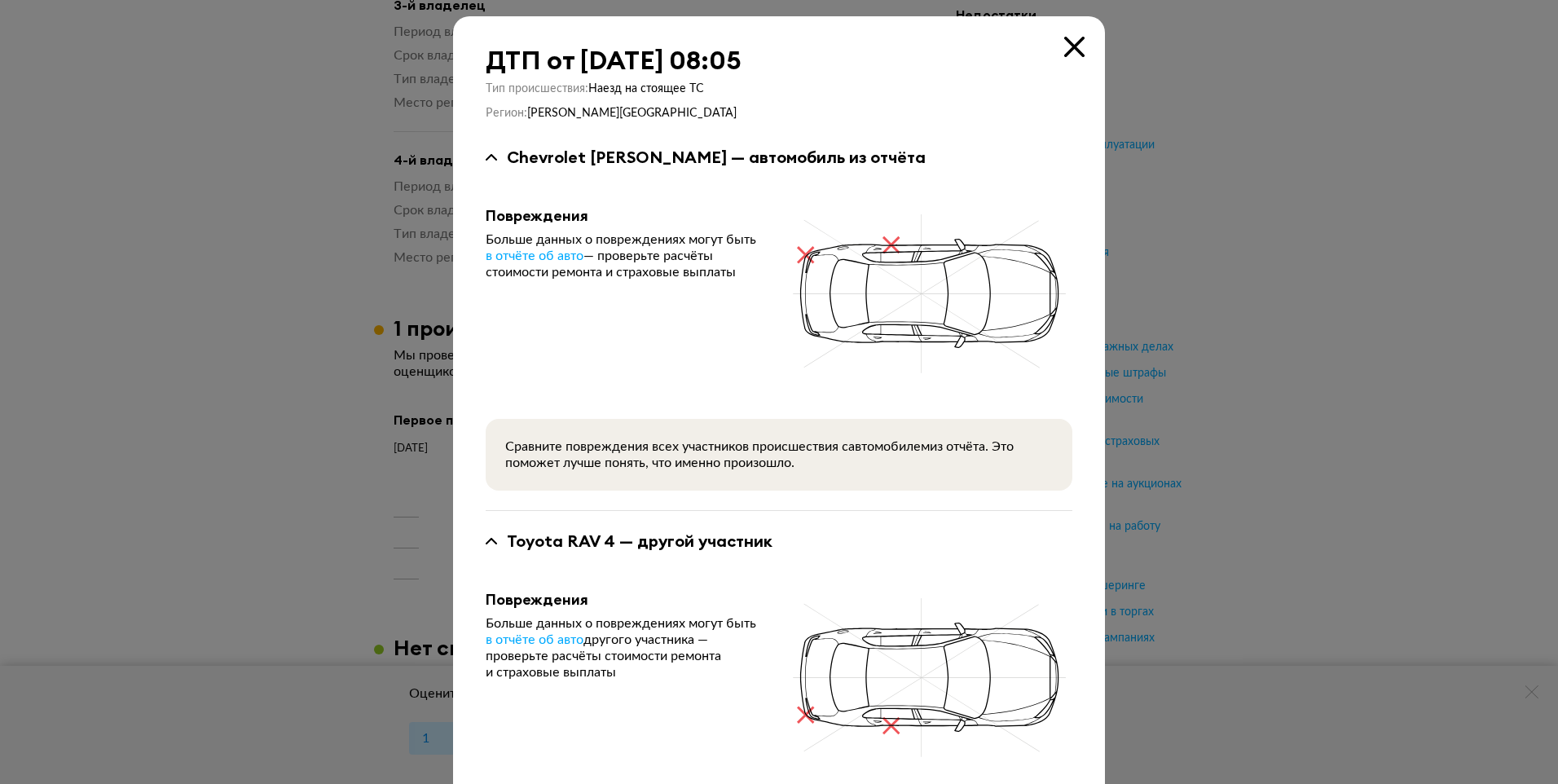
click at [1068, 48] on icon at bounding box center [1075, 46] width 21 height 21
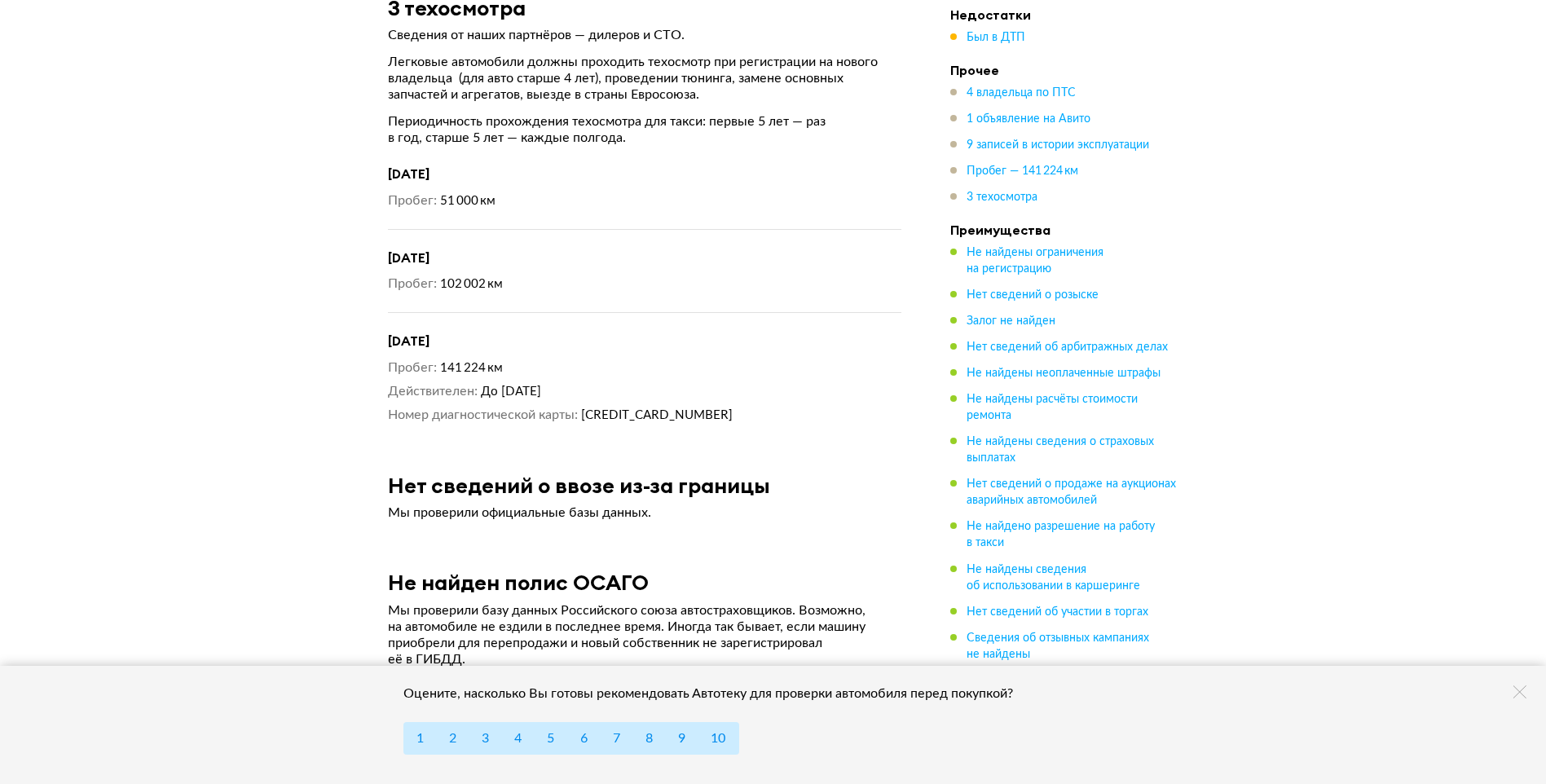
scroll to position [6064, 0]
